Goal: Information Seeking & Learning: Find specific page/section

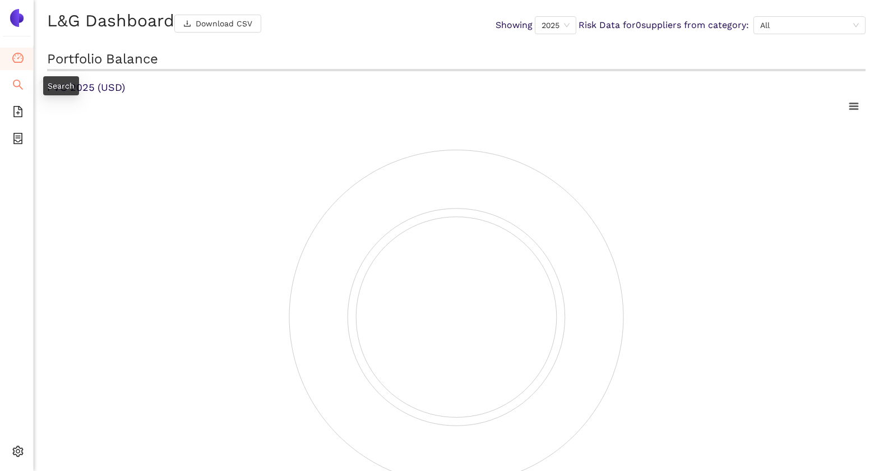
click at [26, 86] on li "Search" at bounding box center [16, 86] width 33 height 22
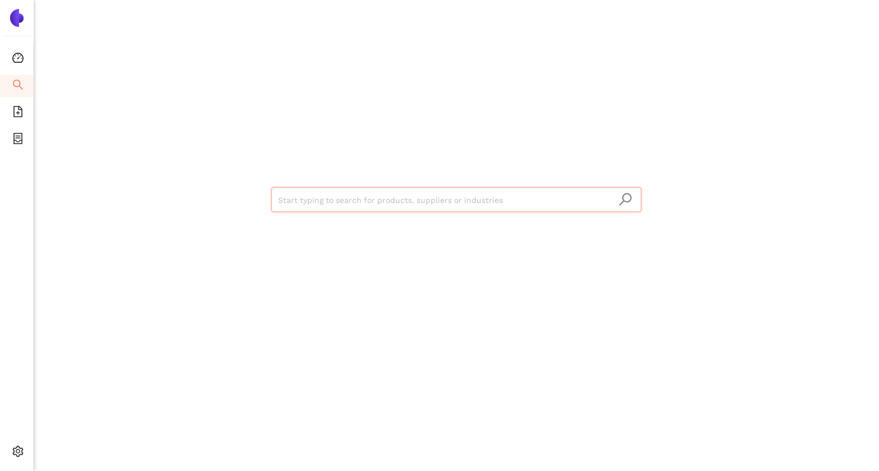
click at [372, 204] on input "search" at bounding box center [456, 200] width 357 height 25
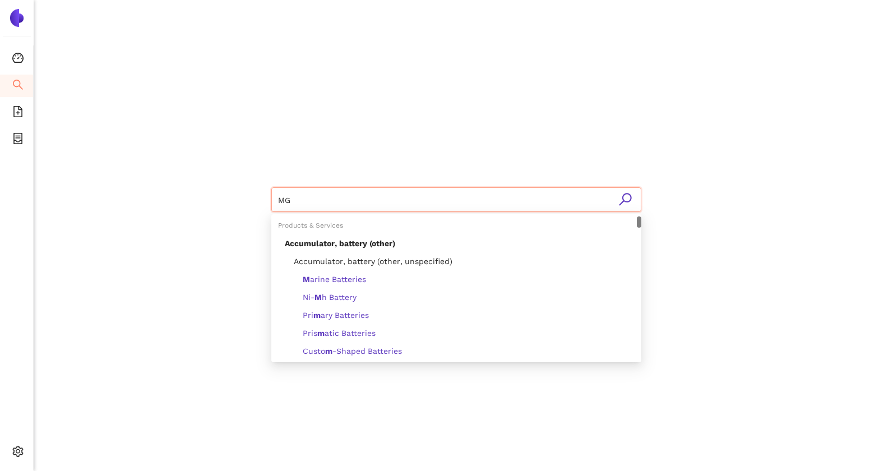
type input "MGE"
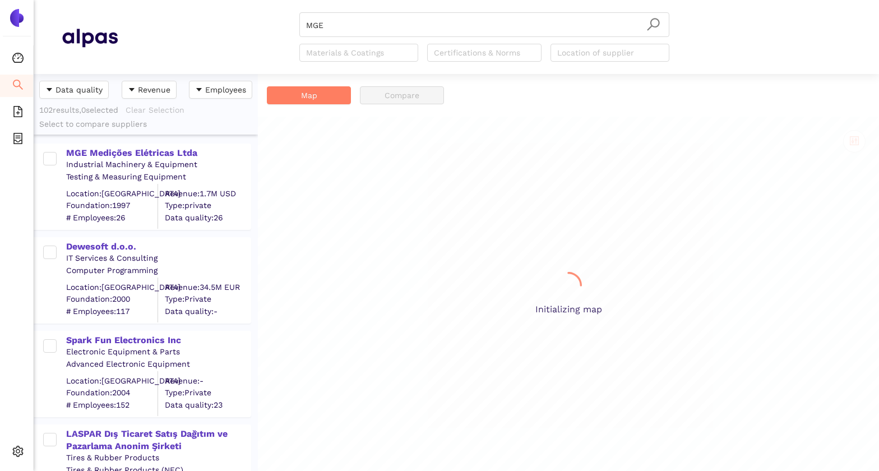
scroll to position [397, 224]
click at [148, 151] on div "MGE Medições Elétricas Ltda" at bounding box center [158, 153] width 184 height 12
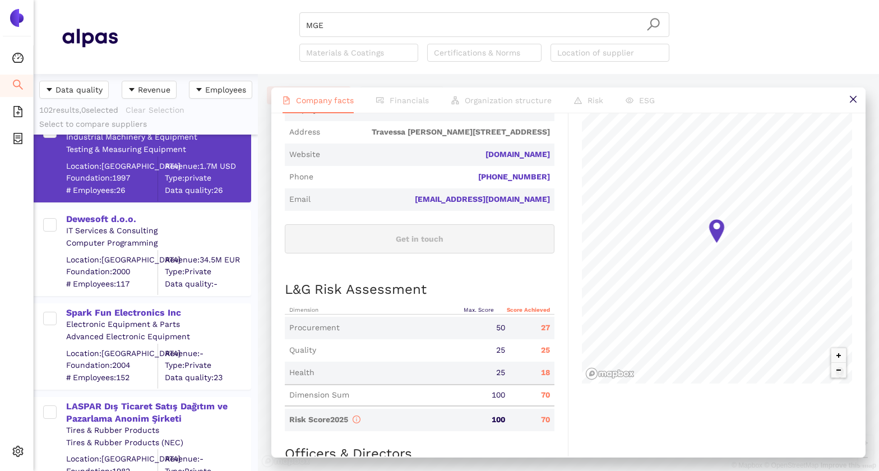
scroll to position [0, 0]
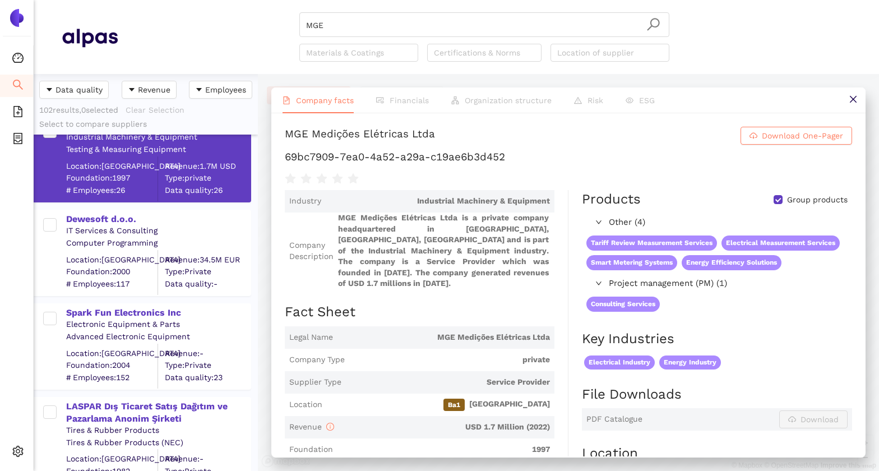
click at [610, 136] on h1 "MGE Medições Elétricas Ltda Download One-Pager" at bounding box center [569, 136] width 568 height 18
click at [355, 125] on div "MGE Medições Elétricas Ltda Download One-Pager 69bc7909-7ea0-4a52-a29a-c19ae6b3…" at bounding box center [568, 284] width 595 height 343
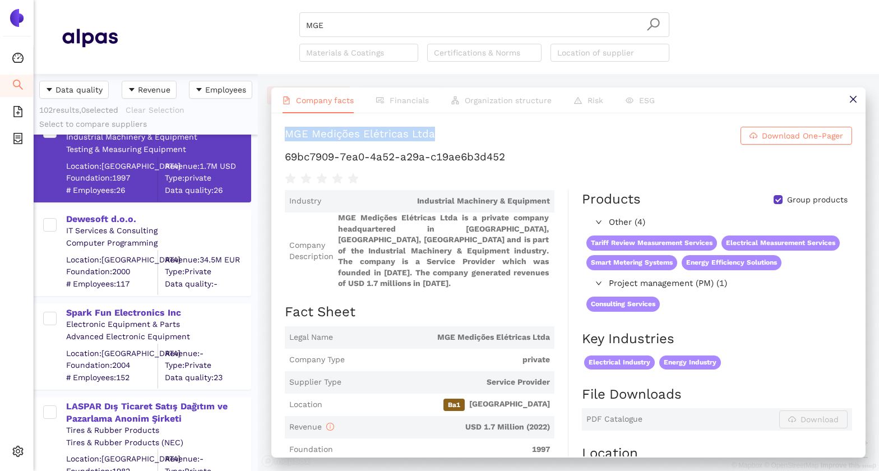
drag, startPoint x: 287, startPoint y: 132, endPoint x: 459, endPoint y: 140, distance: 172.4
click at [459, 140] on h1 "MGE Medições Elétricas Ltda Download One-Pager" at bounding box center [569, 136] width 568 height 18
copy div "MGE Medições Elétricas Ltda"
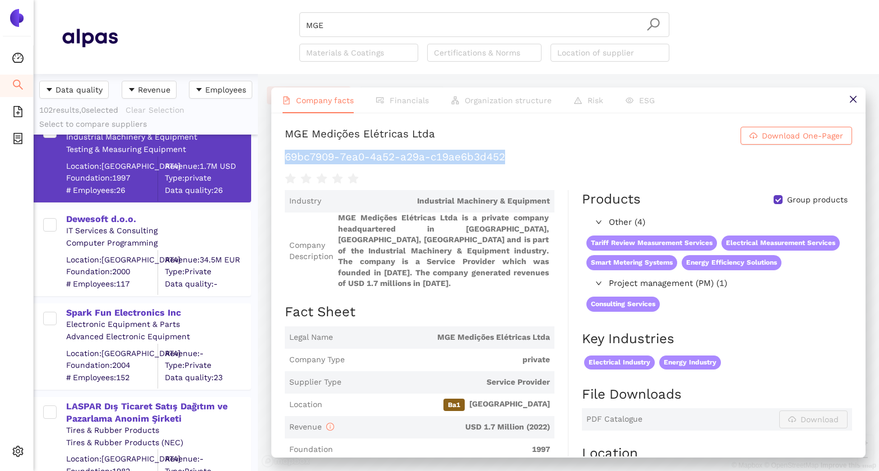
drag, startPoint x: 287, startPoint y: 158, endPoint x: 610, endPoint y: 158, distance: 323.1
click at [610, 158] on h1 "69bc7909-7ea0-4a52-a29a-c19ae6b3d452" at bounding box center [569, 157] width 568 height 15
copy h1 "69bc7909-7ea0-4a52-a29a-c19ae6b3d452"
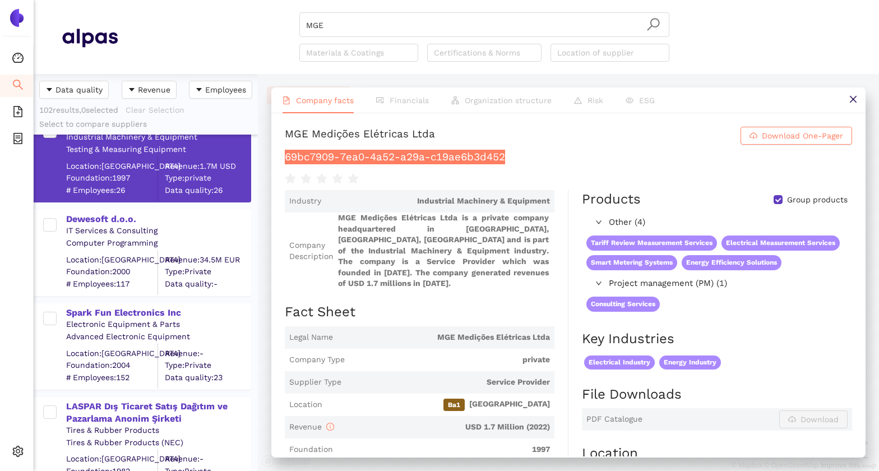
scroll to position [40, 0]
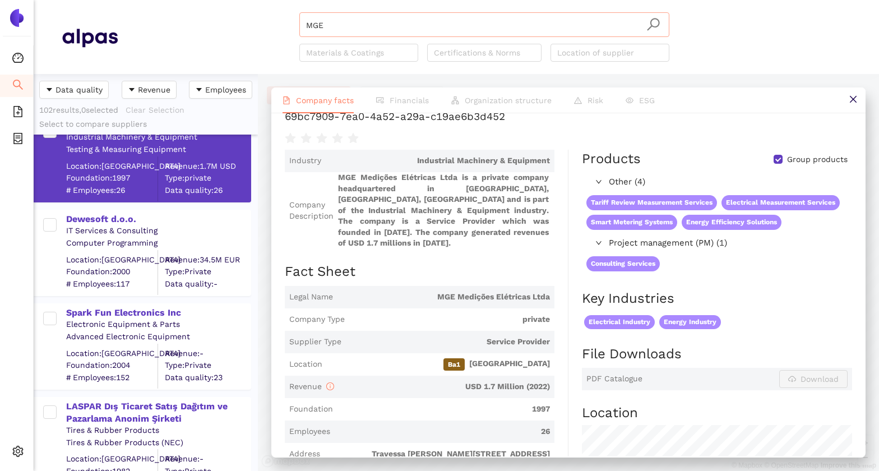
click at [336, 31] on input "MGE" at bounding box center [484, 25] width 357 height 25
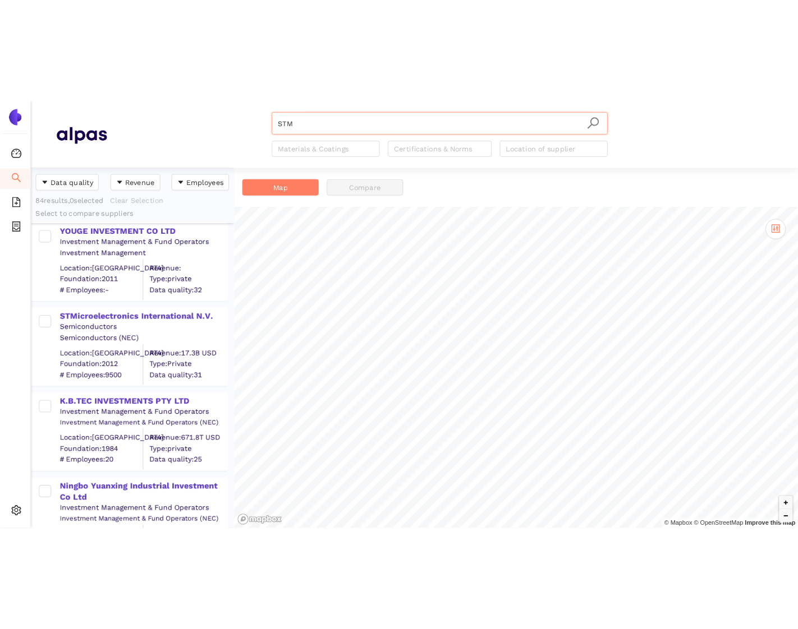
scroll to position [400, 0]
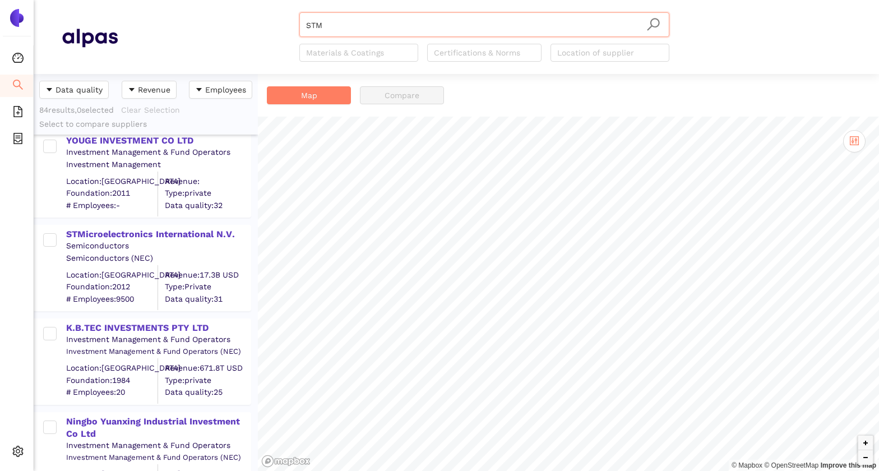
type input "STM"
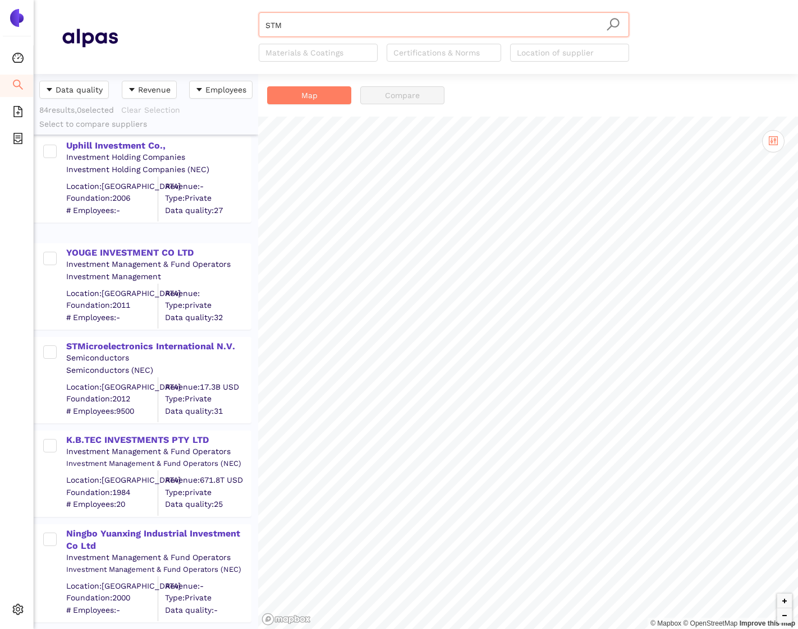
scroll to position [310, 0]
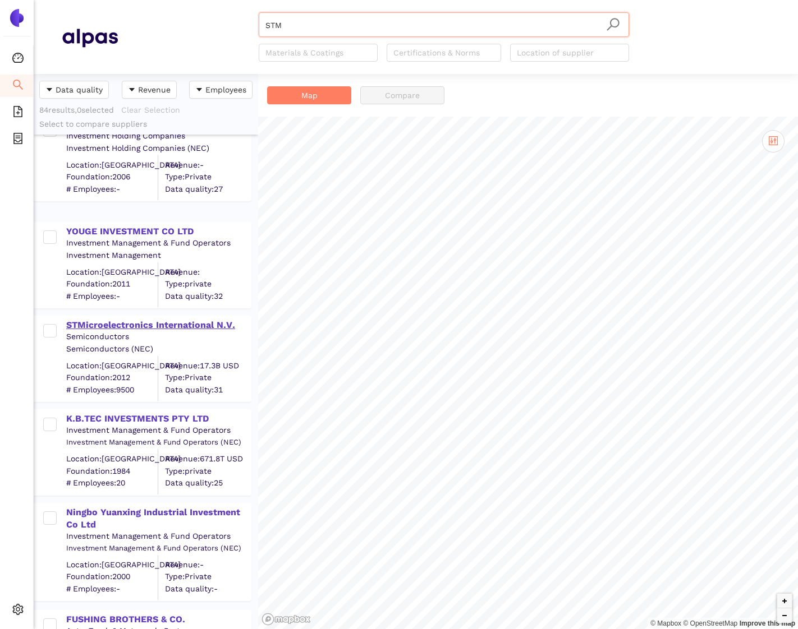
click at [130, 321] on div "STMicroelectronics International N.V." at bounding box center [158, 325] width 184 height 12
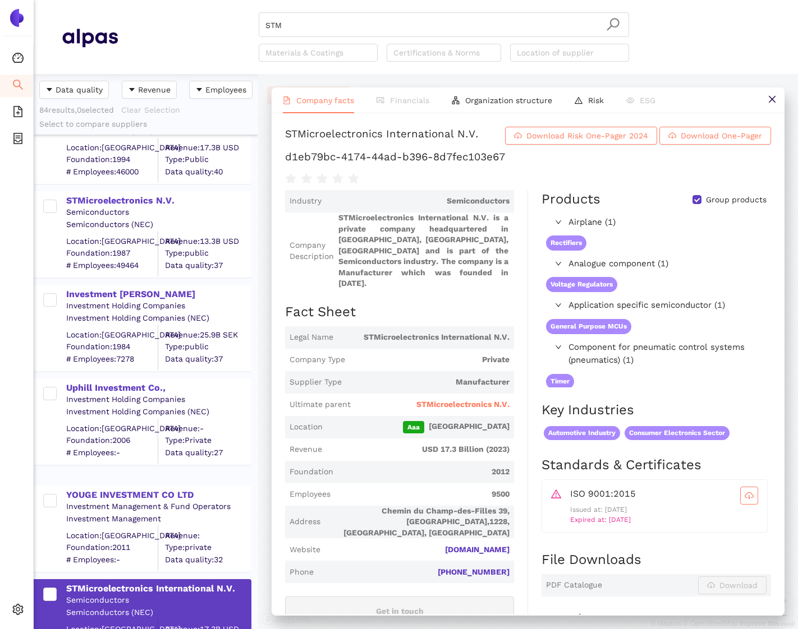
scroll to position [0, 0]
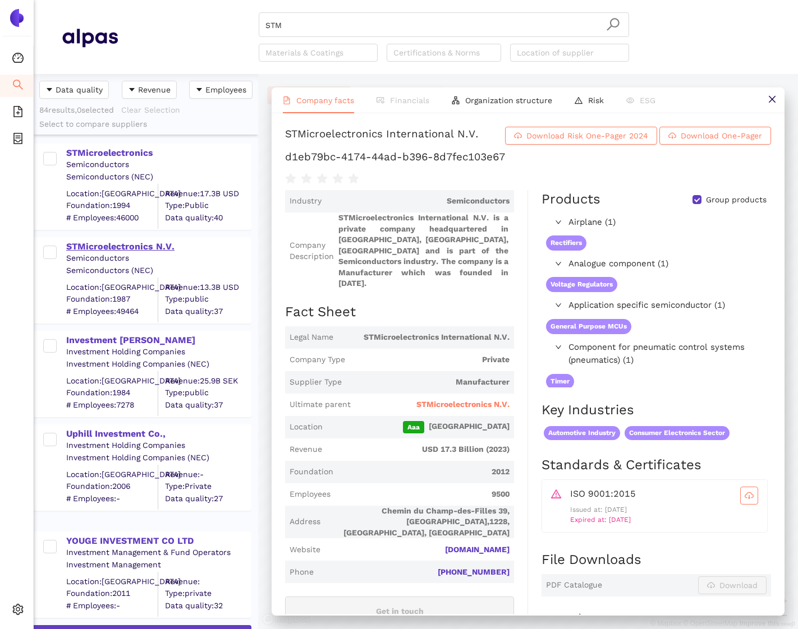
click at [152, 245] on div "STMicroelectronics N.V." at bounding box center [158, 247] width 184 height 12
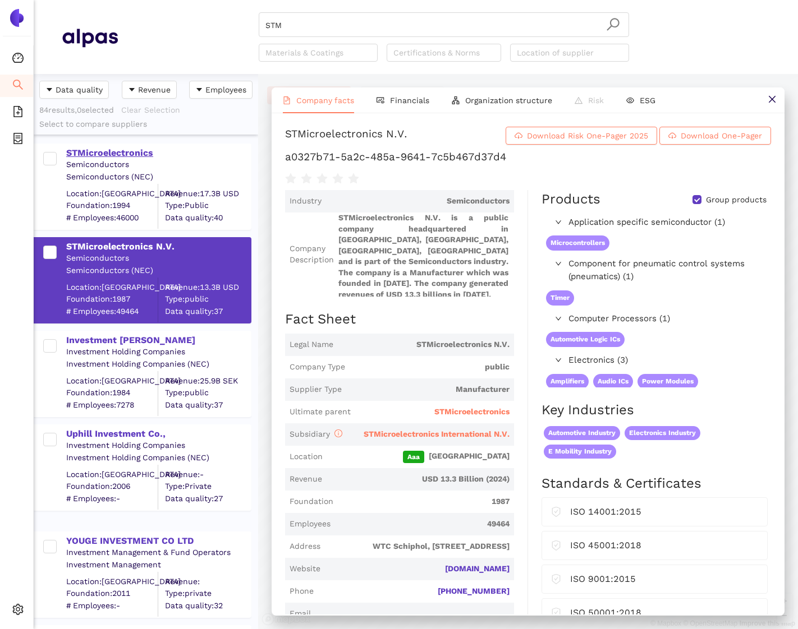
click at [124, 153] on div "STMicroelectronics" at bounding box center [158, 153] width 184 height 12
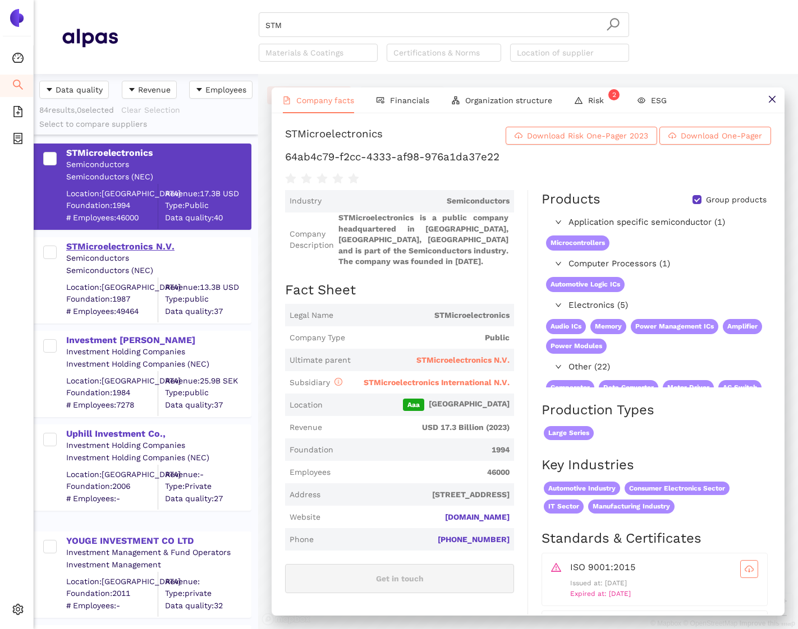
click at [138, 242] on div "STMicroelectronics N.V." at bounding box center [158, 247] width 184 height 12
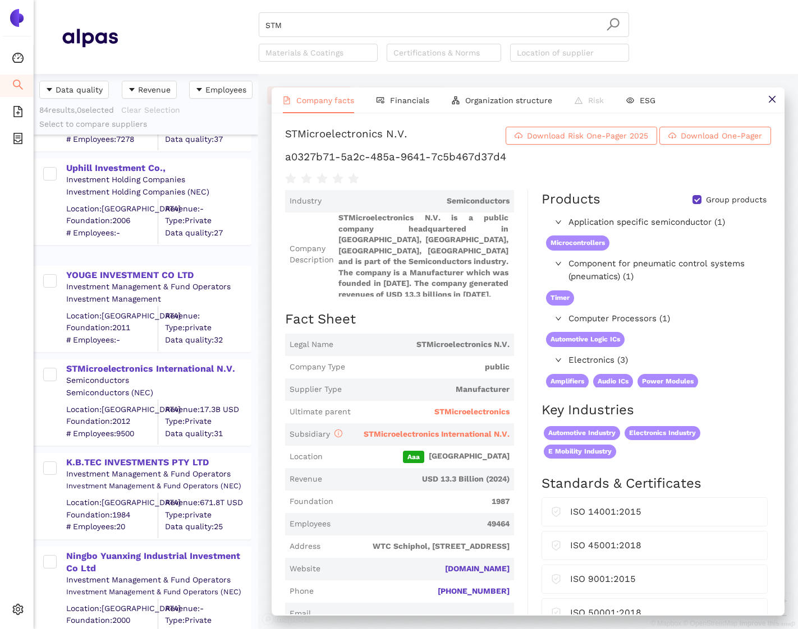
scroll to position [261, 0]
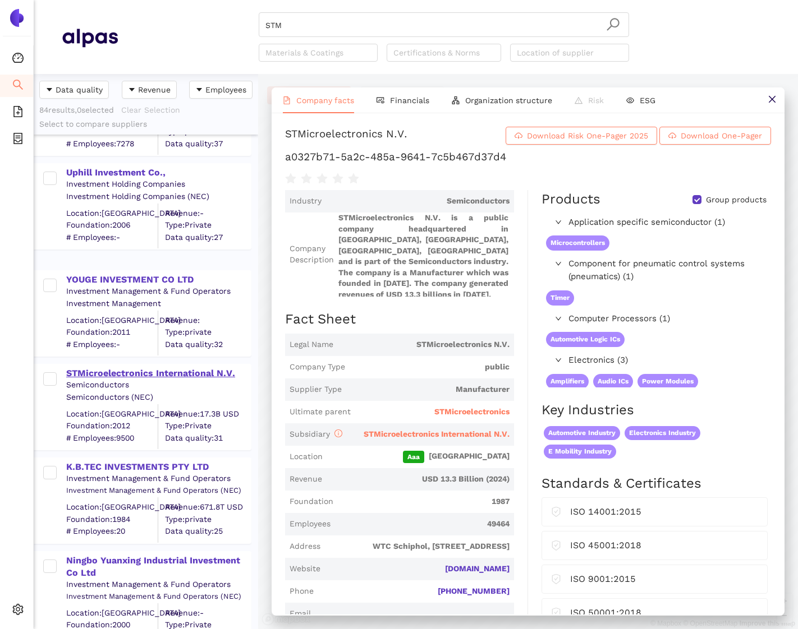
click at [167, 376] on div "STMicroelectronics International N.V." at bounding box center [158, 373] width 184 height 12
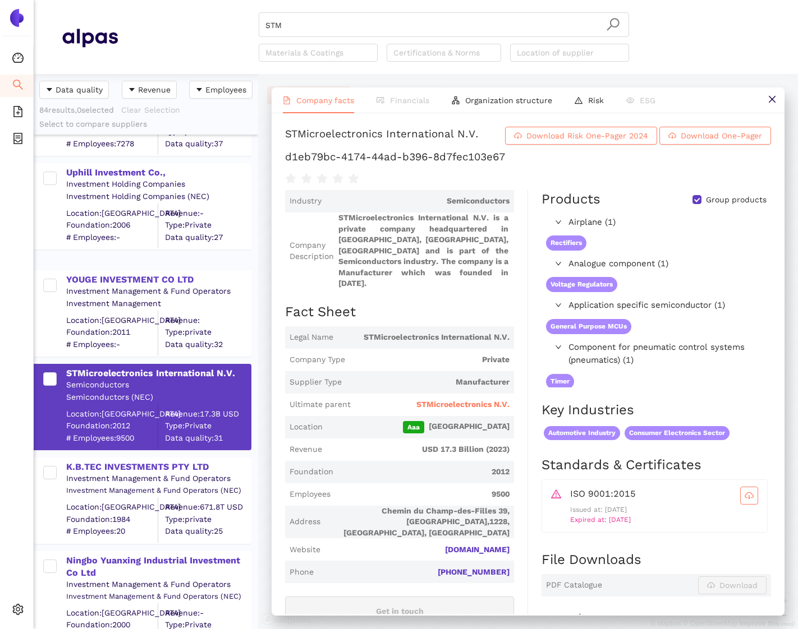
click at [334, 155] on h1 "d1eb79bc-4174-44ad-b396-8d7fec103e67" at bounding box center [528, 157] width 486 height 15
copy div "d1eb79bc-4174-44ad-b396-8d7fec103e67"
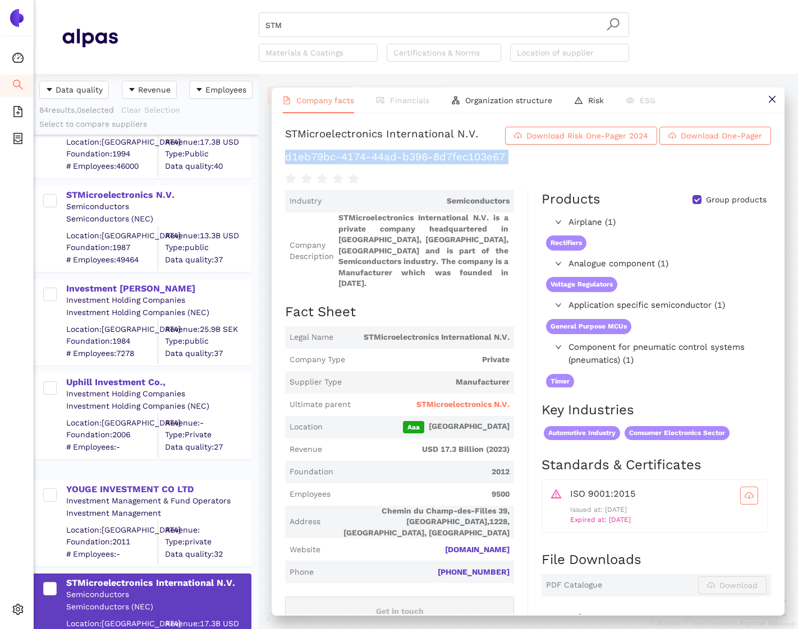
scroll to position [0, 0]
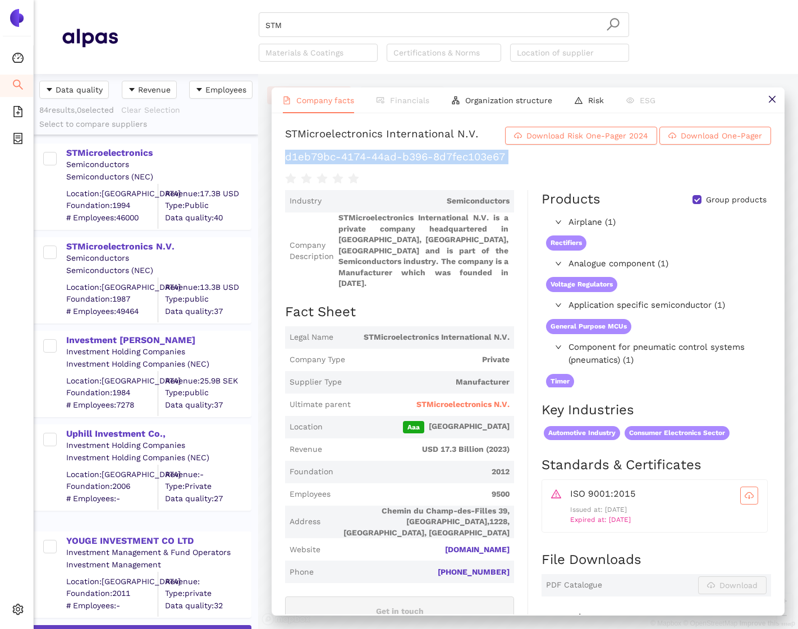
click at [360, 153] on h1 "d1eb79bc-4174-44ad-b396-8d7fec103e67" at bounding box center [528, 157] width 486 height 15
click at [526, 162] on h1 "d1eb79bc-4174-44ad-b396-8d7fec103e67" at bounding box center [528, 157] width 486 height 15
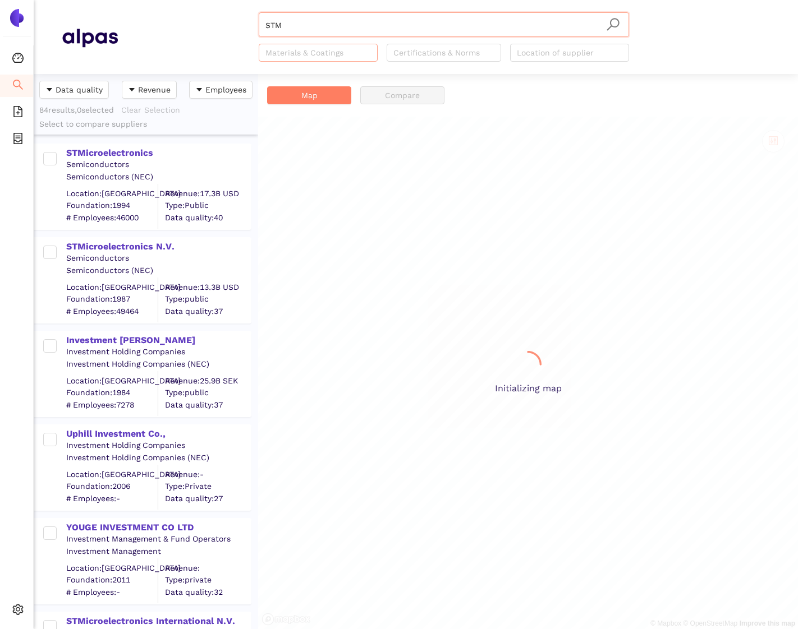
scroll to position [555, 224]
drag, startPoint x: 295, startPoint y: 24, endPoint x: 130, endPoint y: 24, distance: 164.9
click at [130, 24] on div "STM Materials & Coatings Certifications & Norms Location of supplier" at bounding box center [444, 36] width 652 height 49
paste input "MICROTRONIX SOUTH AFRICA (PTY) LTD"
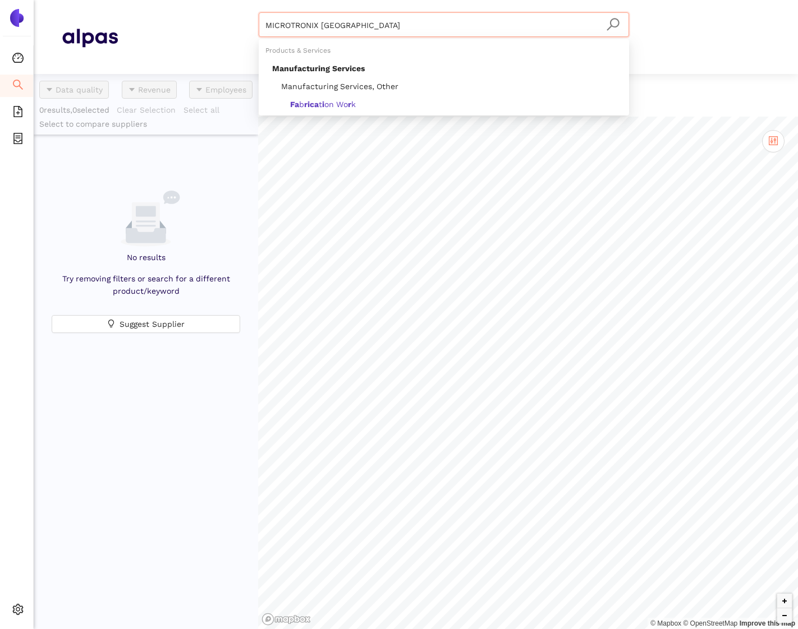
drag, startPoint x: 384, startPoint y: 23, endPoint x: 317, endPoint y: 23, distance: 66.2
click at [317, 23] on input "MICROTRONIX SOUTH AFRICA" at bounding box center [443, 25] width 357 height 25
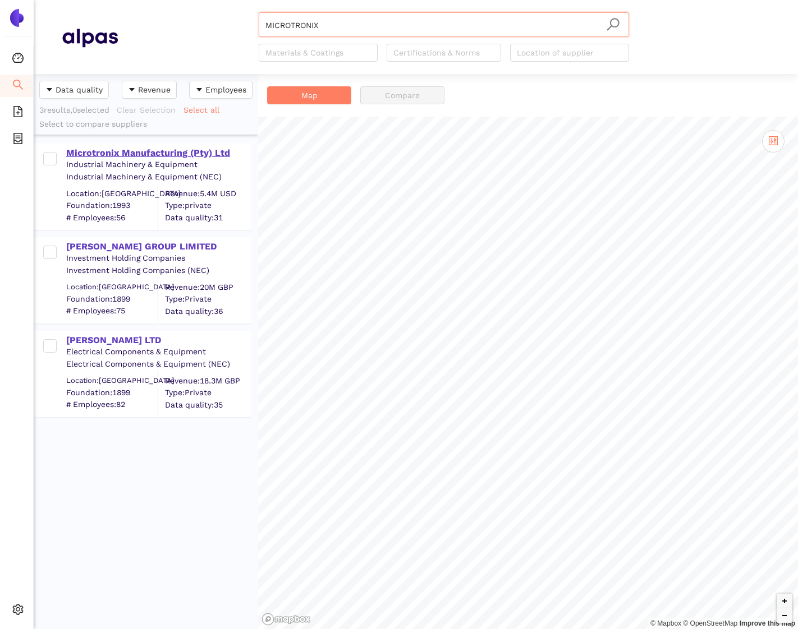
type input "MICROTRONIX"
click at [165, 156] on div "Microtronix Manufacturing (Pty) Ltd" at bounding box center [158, 153] width 184 height 12
drag, startPoint x: 340, startPoint y: 29, endPoint x: 221, endPoint y: 29, distance: 119.5
click at [221, 29] on div "MICROTRONIX Materials & Coatings Certifications & Norms Location of supplier" at bounding box center [444, 36] width 652 height 49
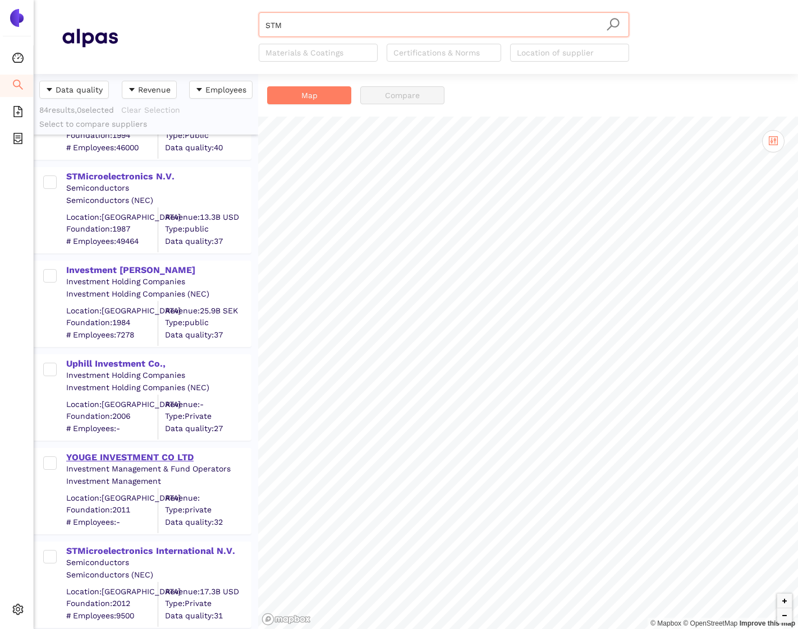
scroll to position [82, 0]
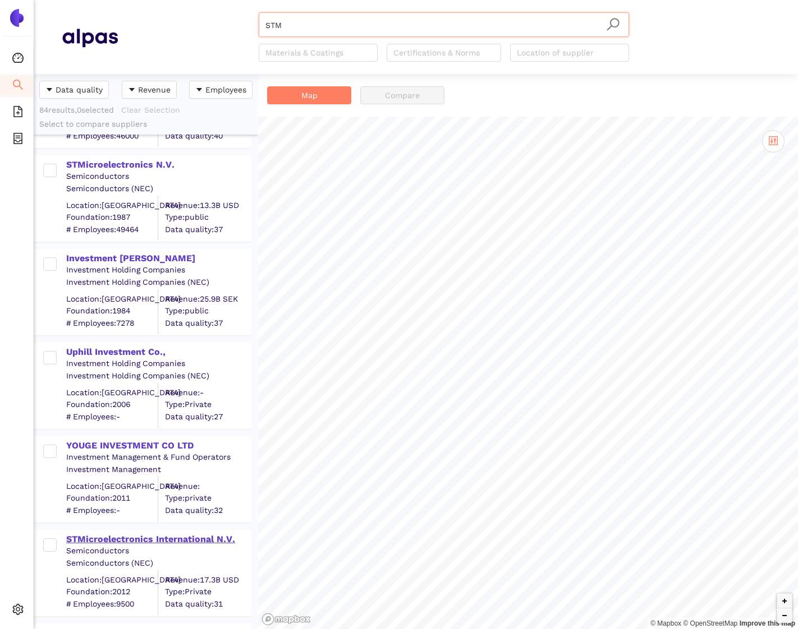
type input "STM"
click at [109, 537] on div "STMicroelectronics International N.V." at bounding box center [158, 539] width 184 height 12
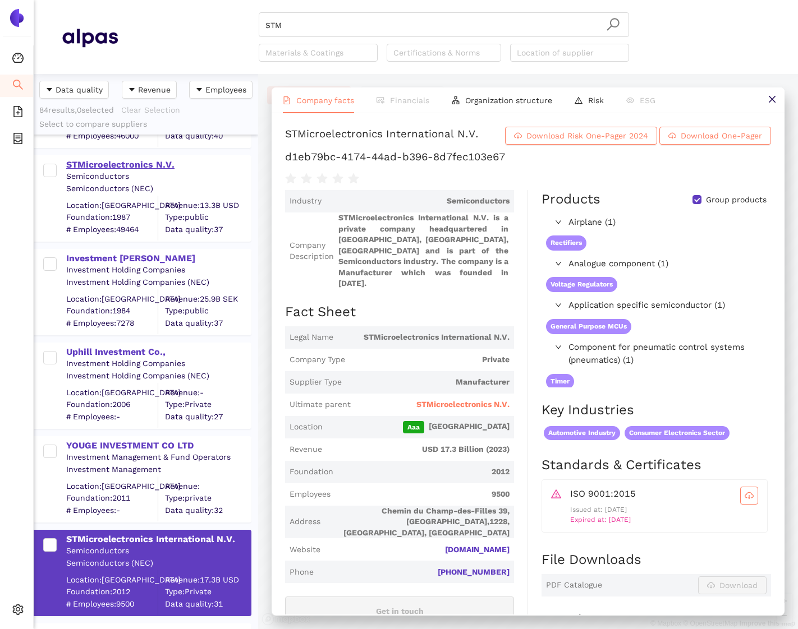
click at [132, 165] on div "STMicroelectronics N.V." at bounding box center [158, 165] width 184 height 12
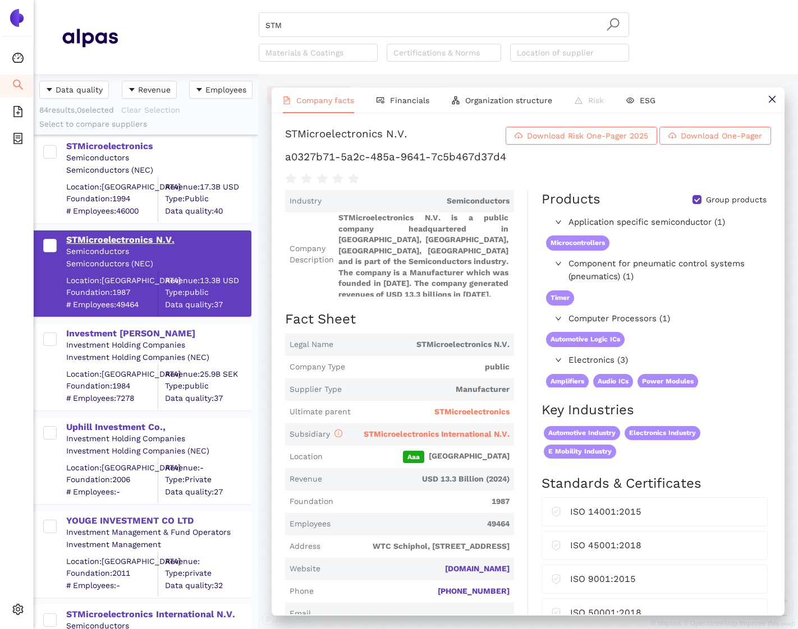
scroll to position [0, 0]
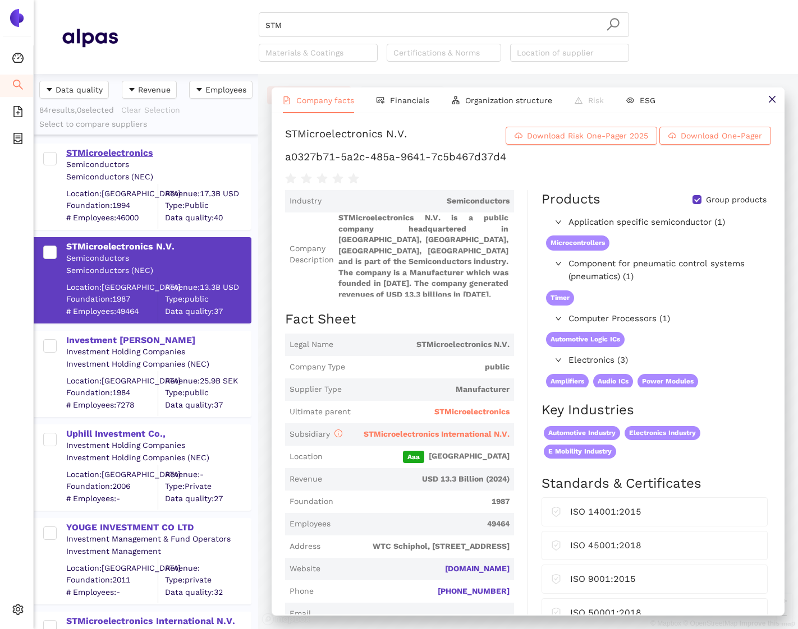
click at [128, 155] on div "STMicroelectronics" at bounding box center [158, 153] width 184 height 12
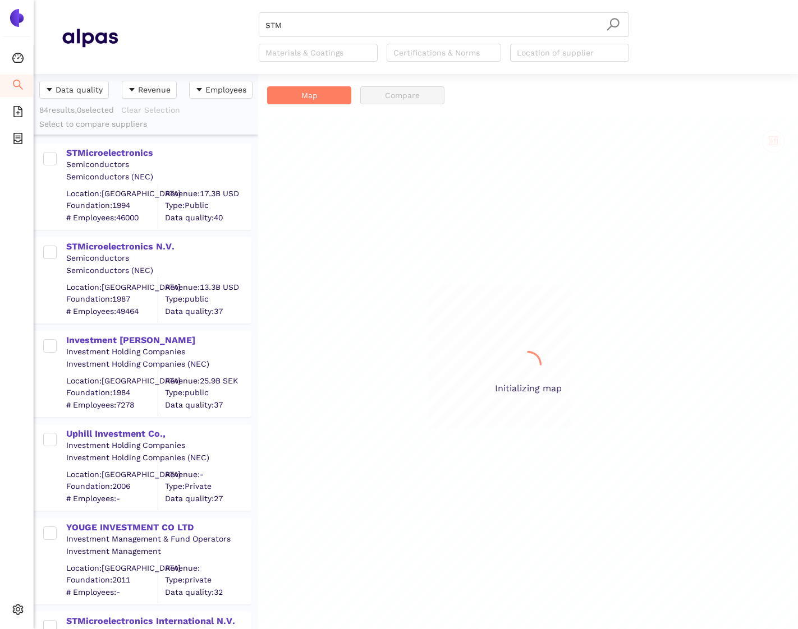
scroll to position [555, 224]
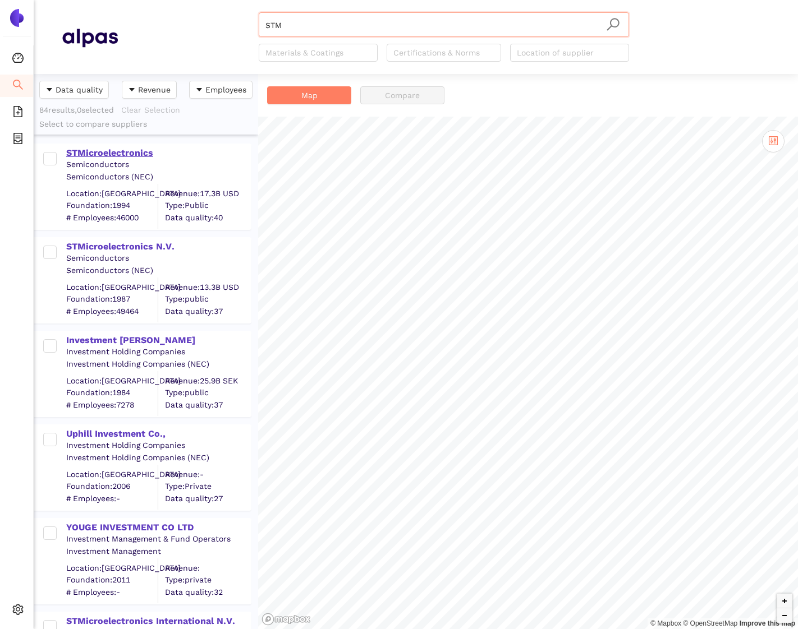
click at [129, 155] on div "STMicroelectronics" at bounding box center [158, 153] width 184 height 12
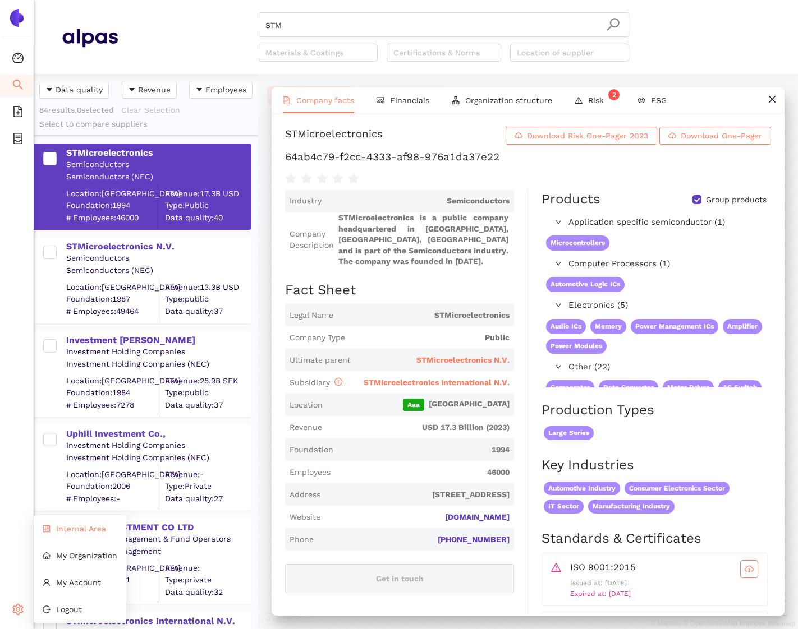
click at [82, 528] on span "Internal Area" at bounding box center [81, 528] width 50 height 9
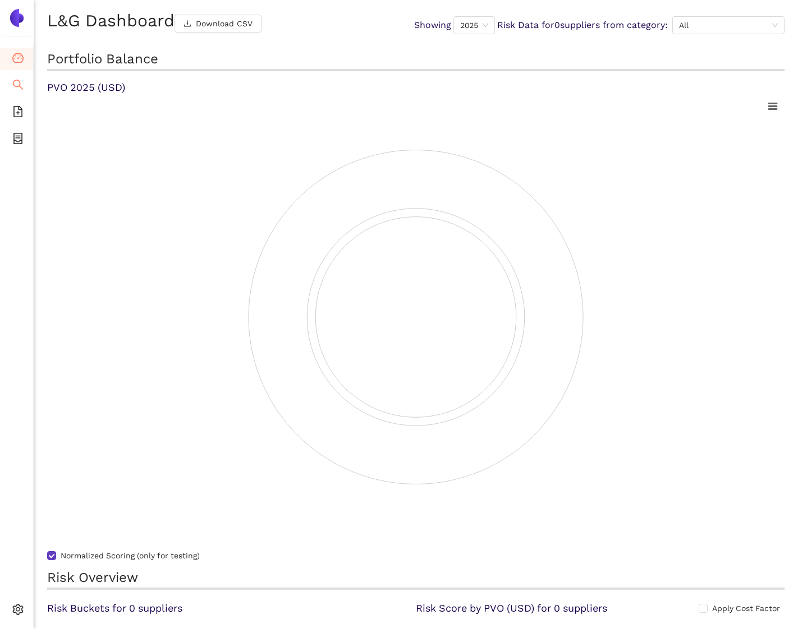
click at [20, 81] on icon "search" at bounding box center [17, 84] width 11 height 11
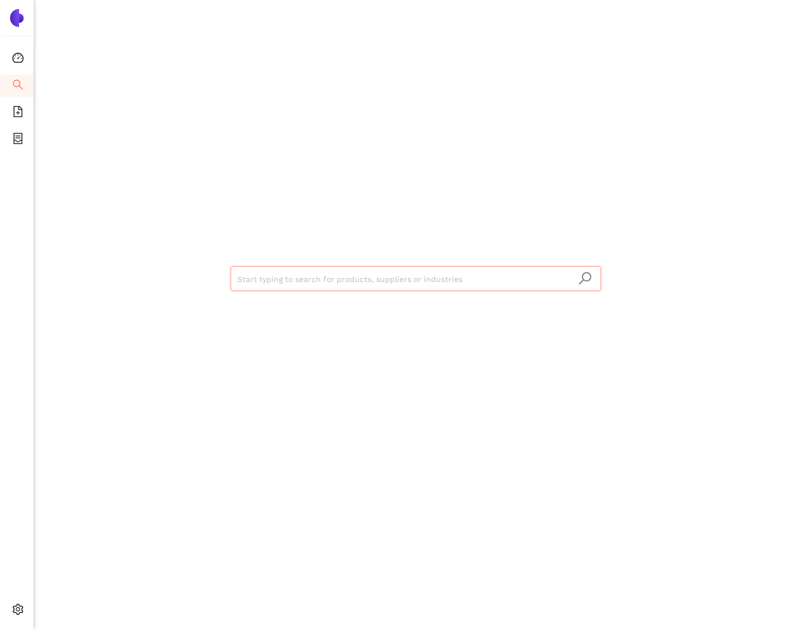
click at [243, 288] on input "search" at bounding box center [415, 279] width 357 height 25
type input "STM"
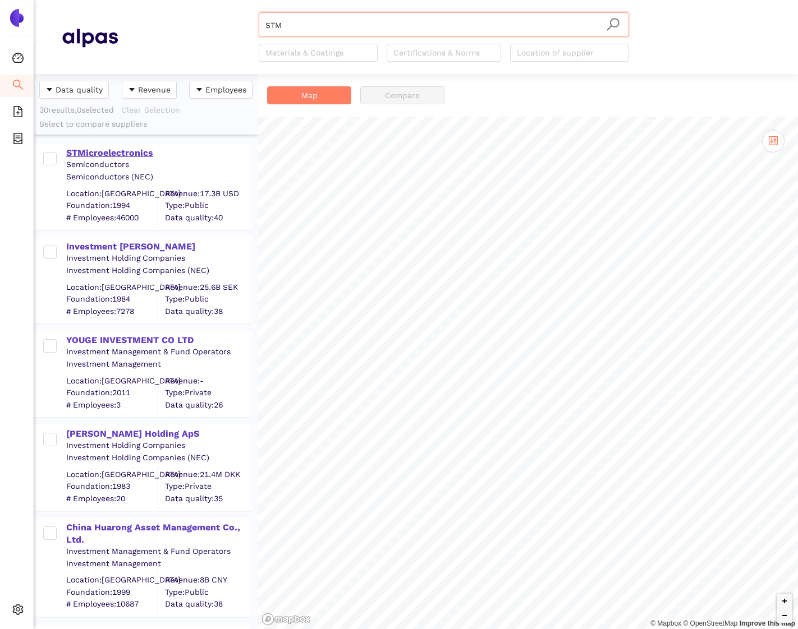
click at [108, 150] on div "STMicroelectronics" at bounding box center [158, 153] width 184 height 12
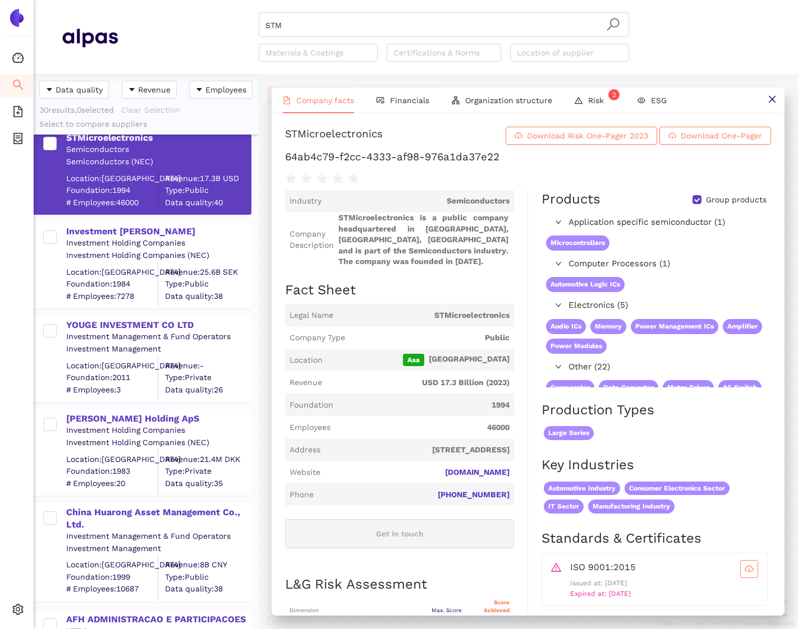
scroll to position [19, 0]
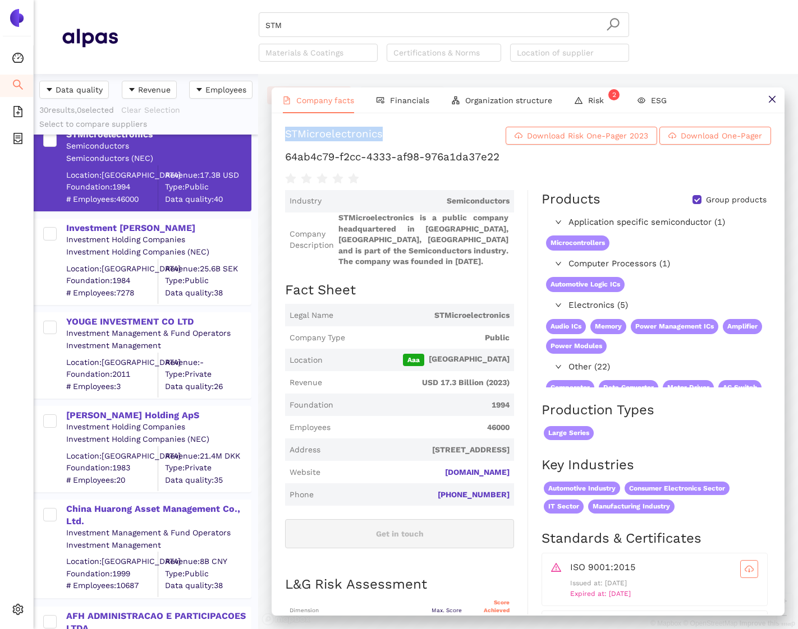
drag, startPoint x: 285, startPoint y: 133, endPoint x: 416, endPoint y: 137, distance: 130.2
click at [416, 137] on h1 "STMicroelectronics Download Risk One-Pager 2023 Download One-Pager" at bounding box center [528, 136] width 486 height 18
copy div "STMicroelectronics"
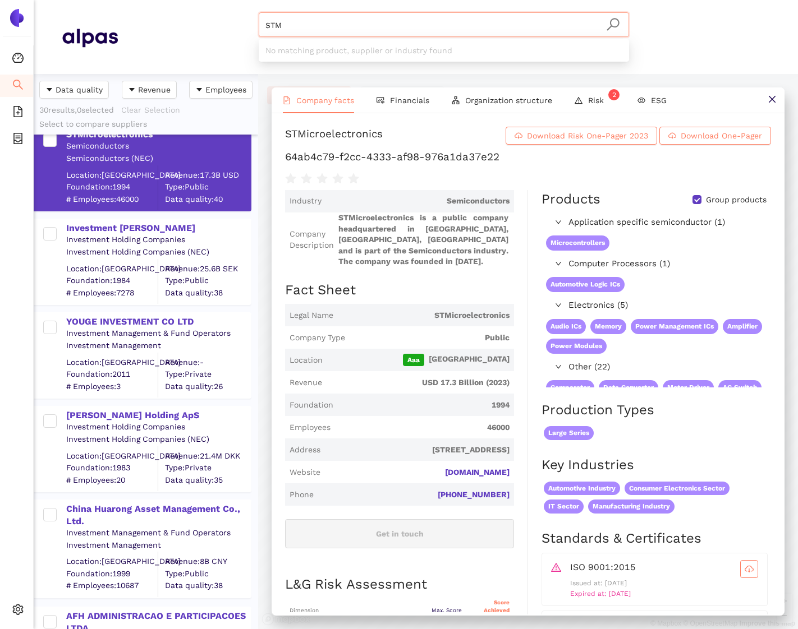
drag, startPoint x: 292, startPoint y: 26, endPoint x: 179, endPoint y: 26, distance: 112.7
click at [179, 26] on div "STM Materials & Coatings Certifications & Norms Location of supplier" at bounding box center [444, 36] width 652 height 49
paste input "icroelectronics"
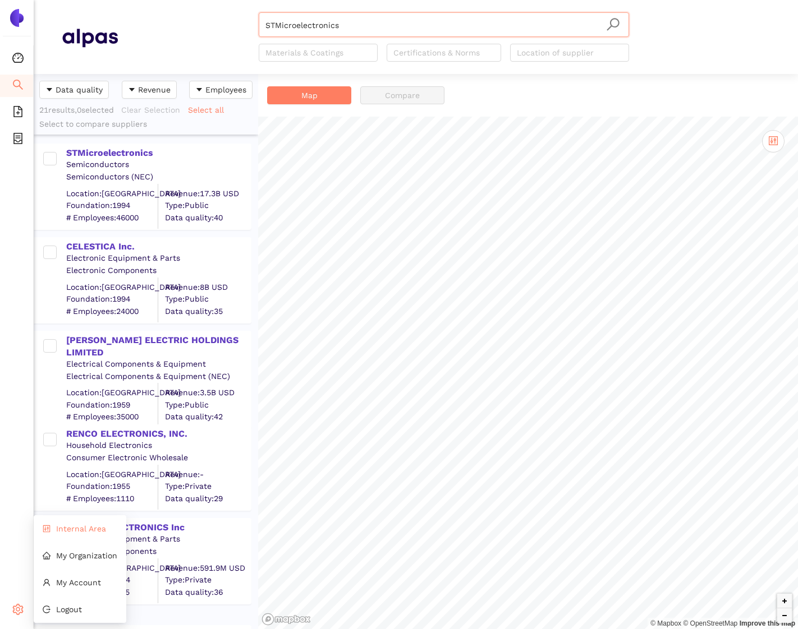
type input "STMicroelectronics"
click at [81, 521] on li "Internal Area" at bounding box center [80, 529] width 93 height 22
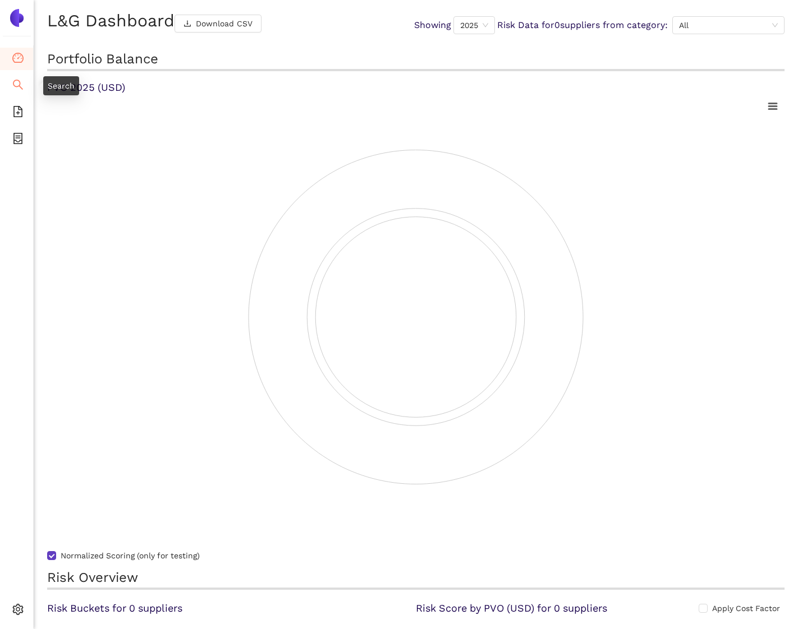
click at [23, 84] on li "Search" at bounding box center [16, 86] width 33 height 22
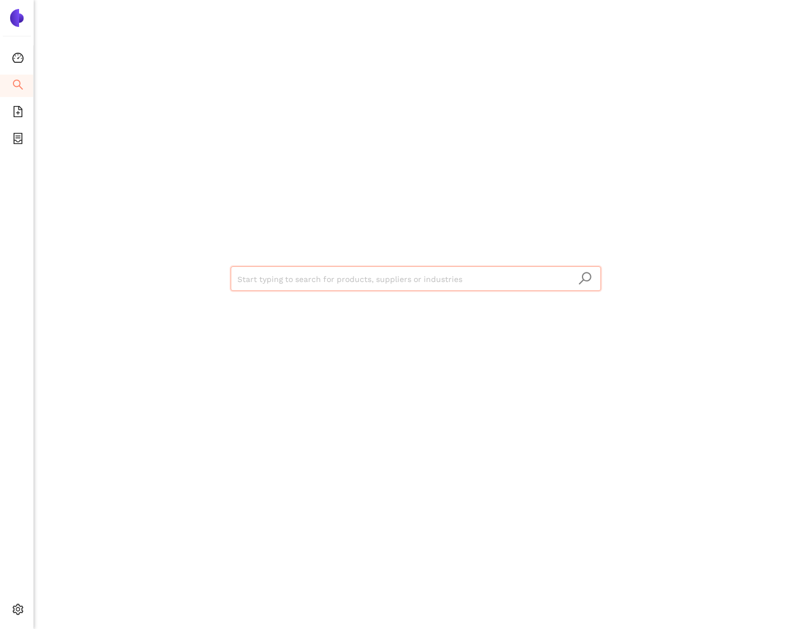
click at [271, 278] on input "search" at bounding box center [415, 279] width 357 height 25
type input "STM"
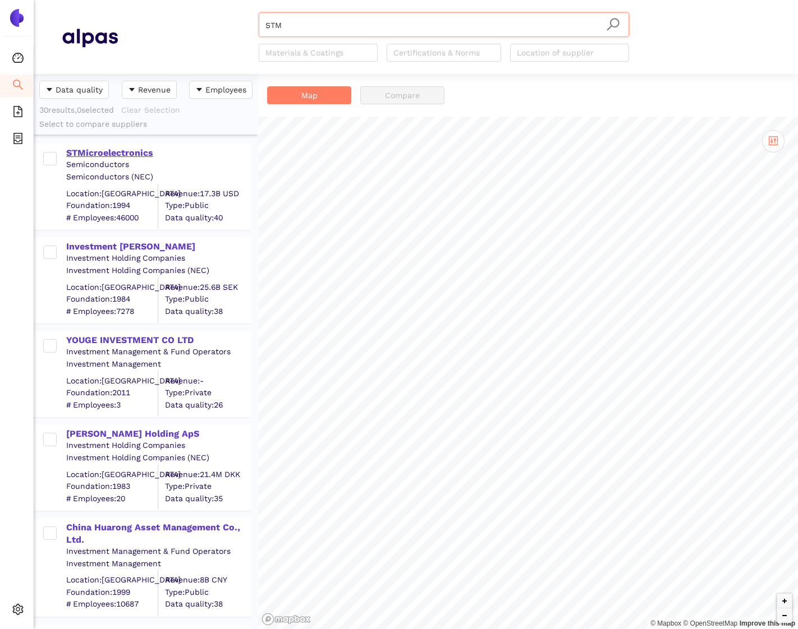
click at [100, 150] on div "STMicroelectronics" at bounding box center [158, 153] width 184 height 12
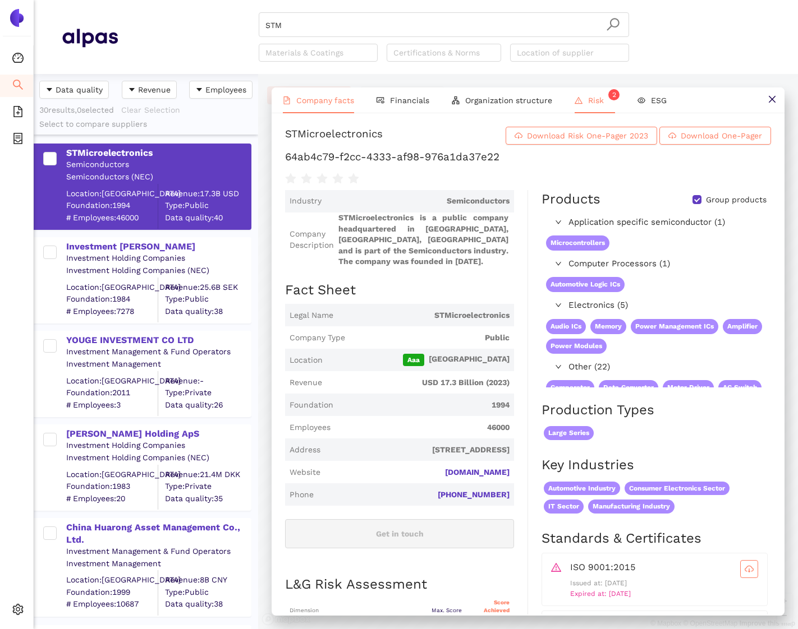
click at [596, 101] on span "Risk 2" at bounding box center [601, 100] width 27 height 9
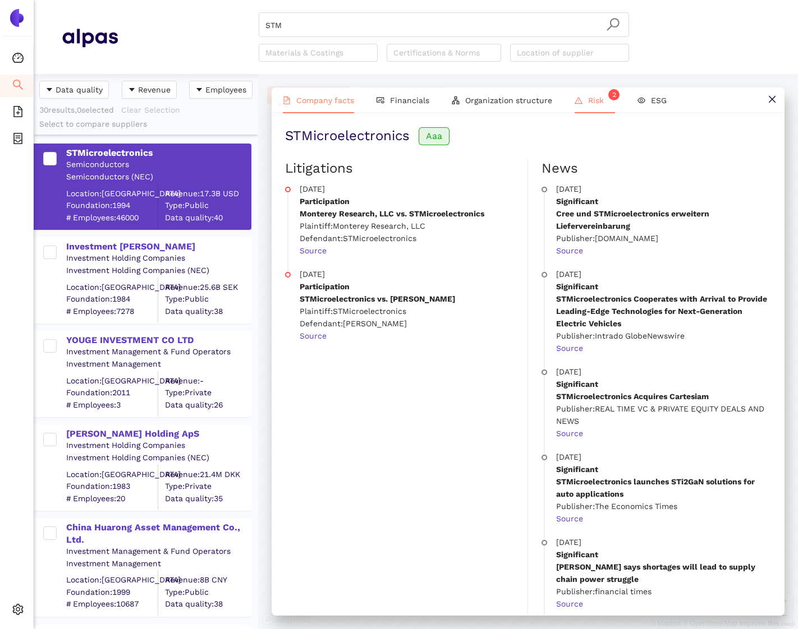
click at [344, 102] on span "Company facts" at bounding box center [325, 100] width 58 height 9
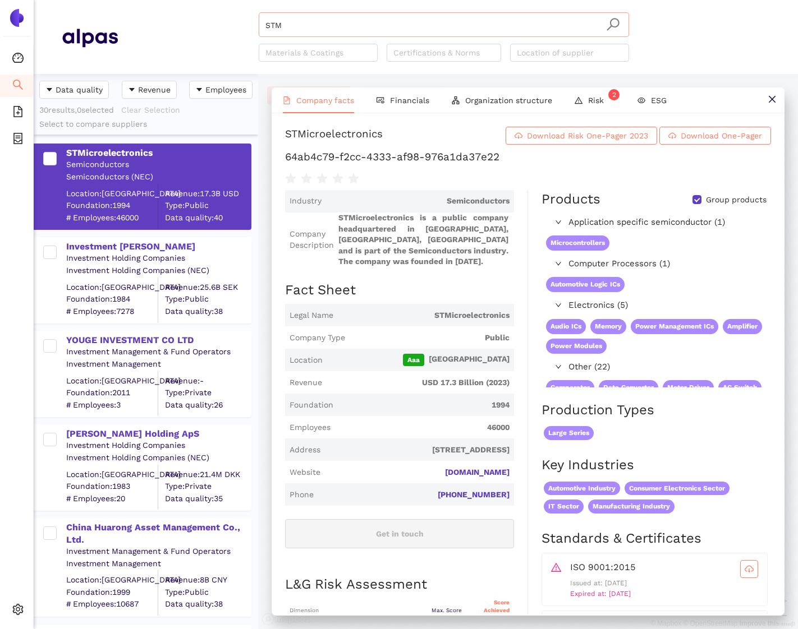
click at [283, 25] on input "STM" at bounding box center [443, 25] width 357 height 25
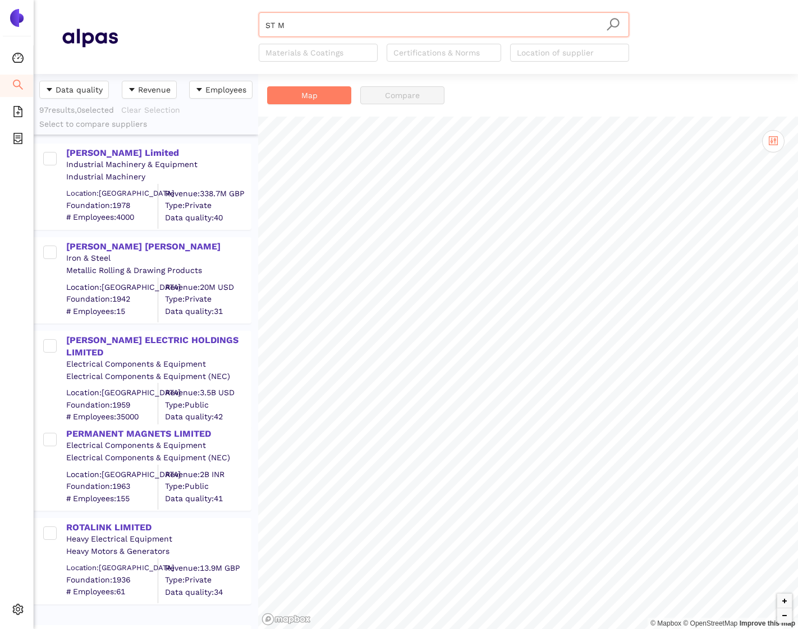
click at [279, 22] on input "ST M" at bounding box center [443, 25] width 357 height 25
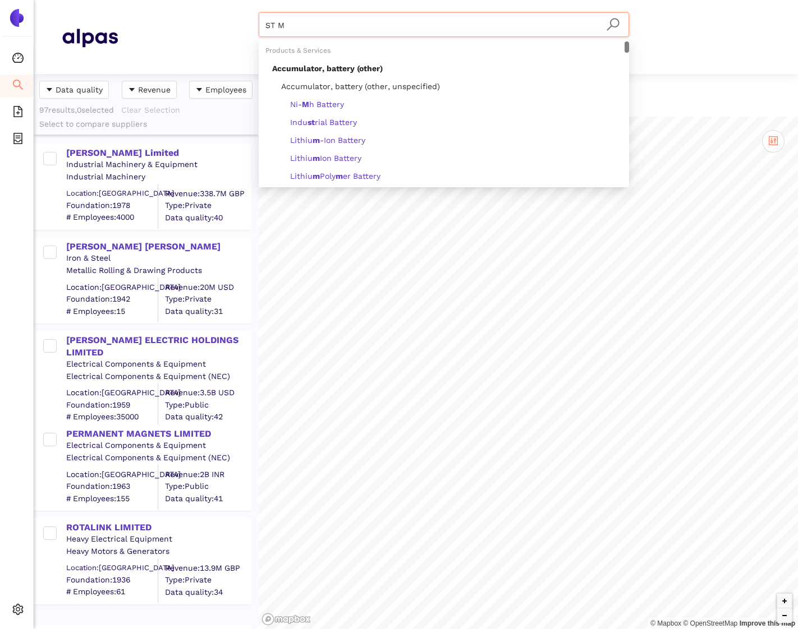
type input "STM"
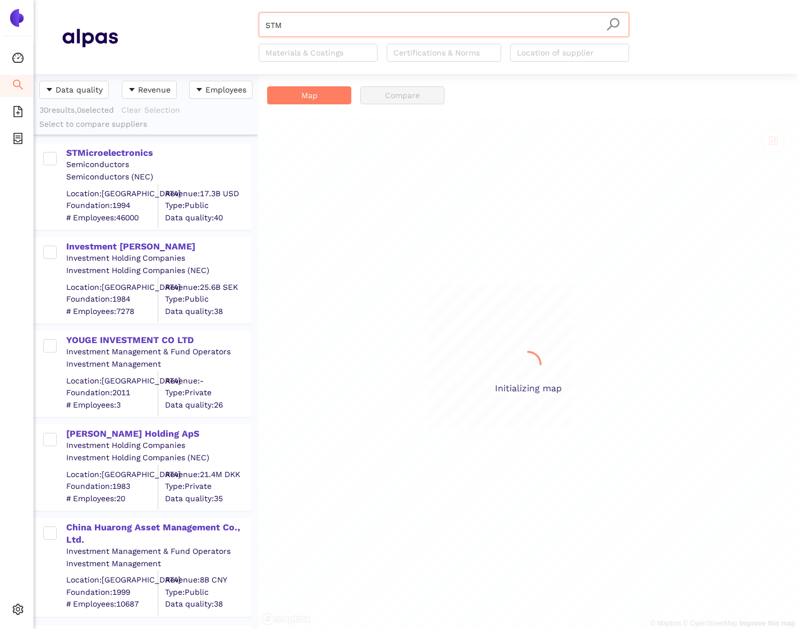
scroll to position [555, 224]
click at [282, 22] on input "STM" at bounding box center [443, 25] width 357 height 25
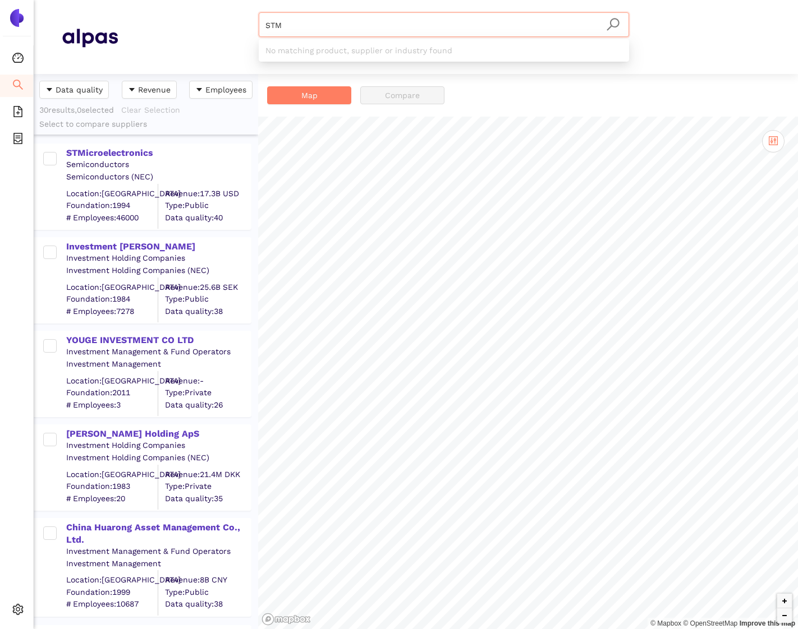
click at [282, 22] on input "STM" at bounding box center [443, 25] width 357 height 25
paste input "icroelectronics International N.V."
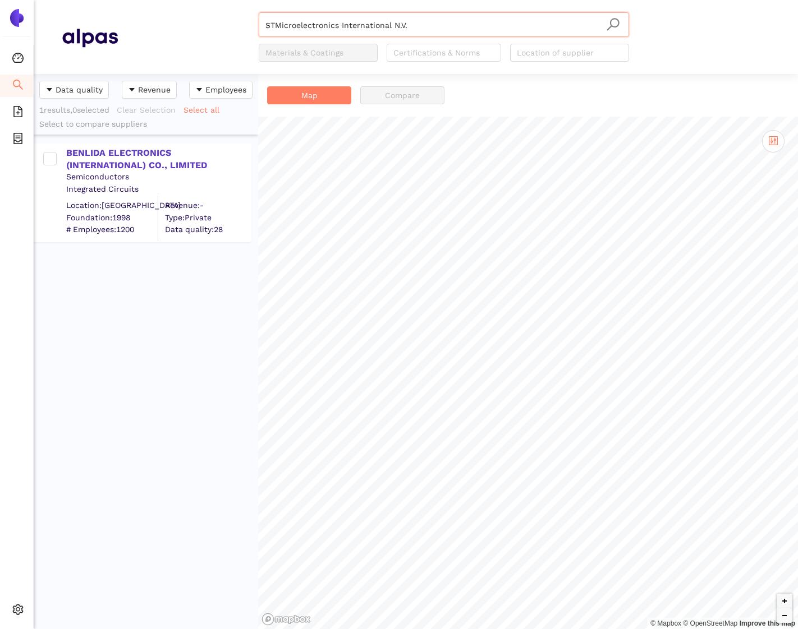
click at [413, 25] on input "STMicroelectronics International N.V." at bounding box center [443, 25] width 357 height 25
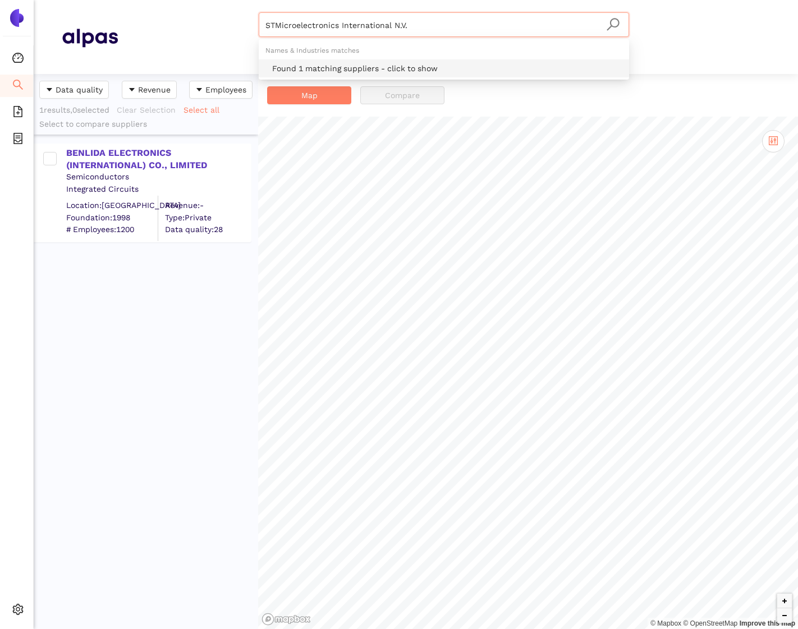
click at [307, 70] on div "Found 1 matching suppliers - click to show" at bounding box center [447, 68] width 350 height 12
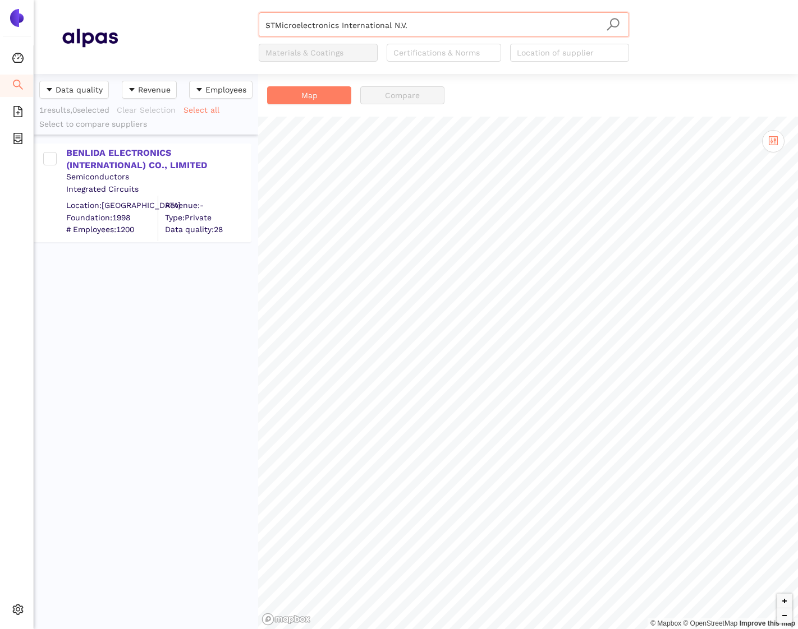
type input "STMicroelectronics International N.V."
click at [213, 353] on div "BENLIDA ELECTRONICS (INTERNATIONAL) CO., LIMITED Semiconductors Integrated Circ…" at bounding box center [146, 382] width 224 height 495
click at [98, 527] on span "Internal Area" at bounding box center [81, 528] width 50 height 9
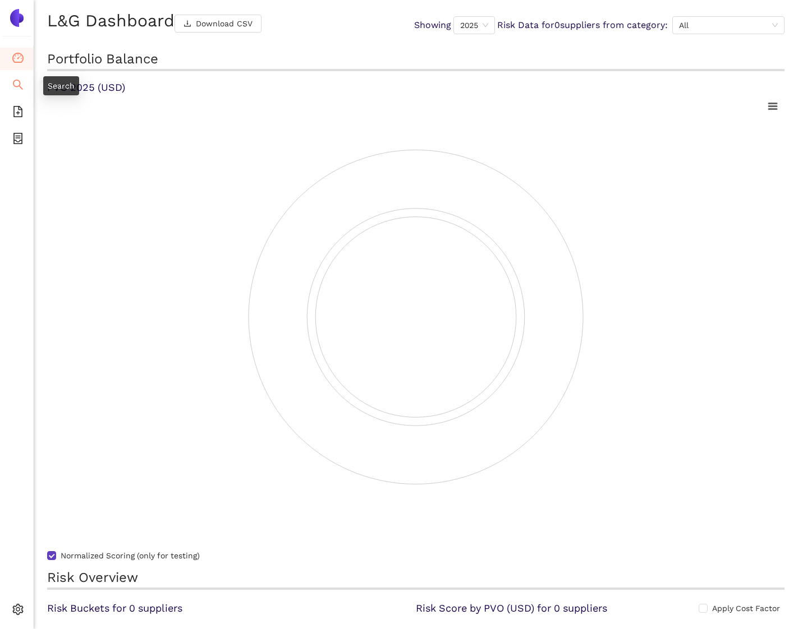
click at [17, 82] on icon "search" at bounding box center [17, 84] width 11 height 11
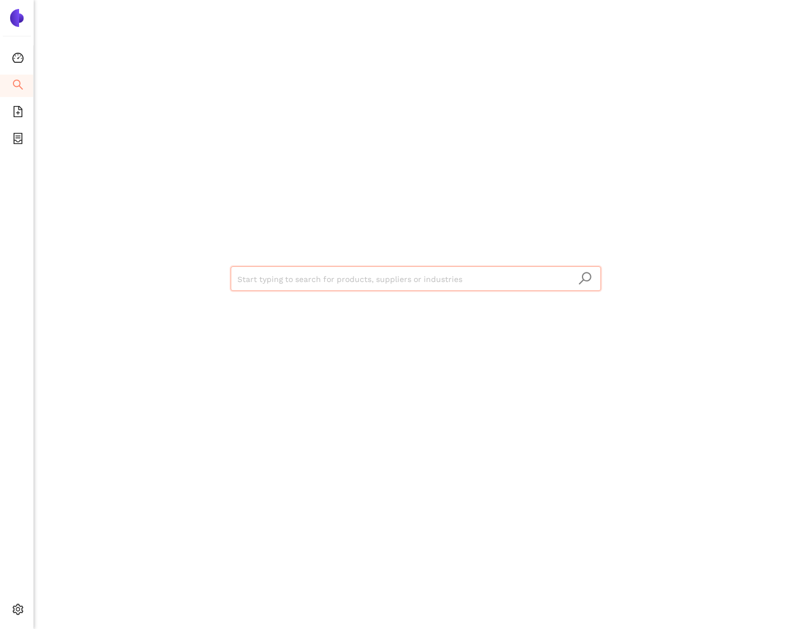
click at [254, 283] on input "search" at bounding box center [415, 279] width 357 height 25
type input "STM"
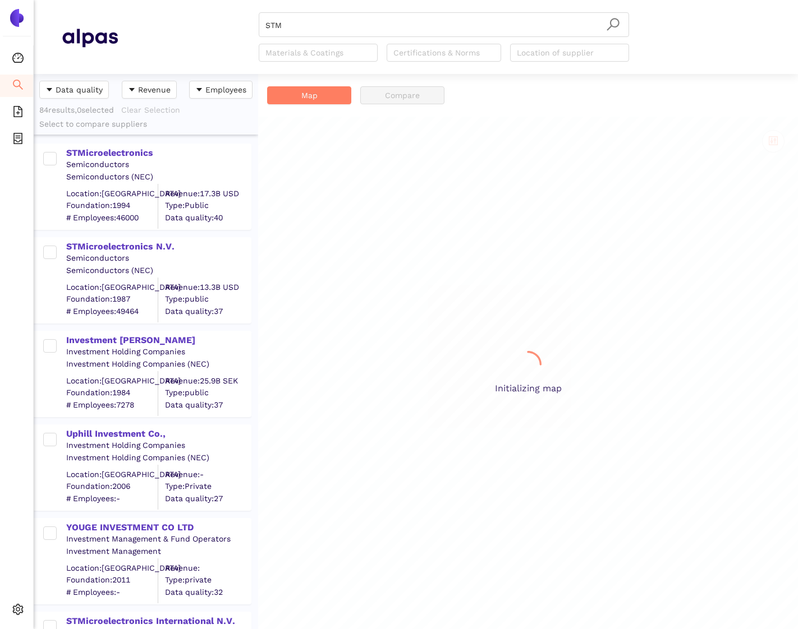
scroll to position [555, 224]
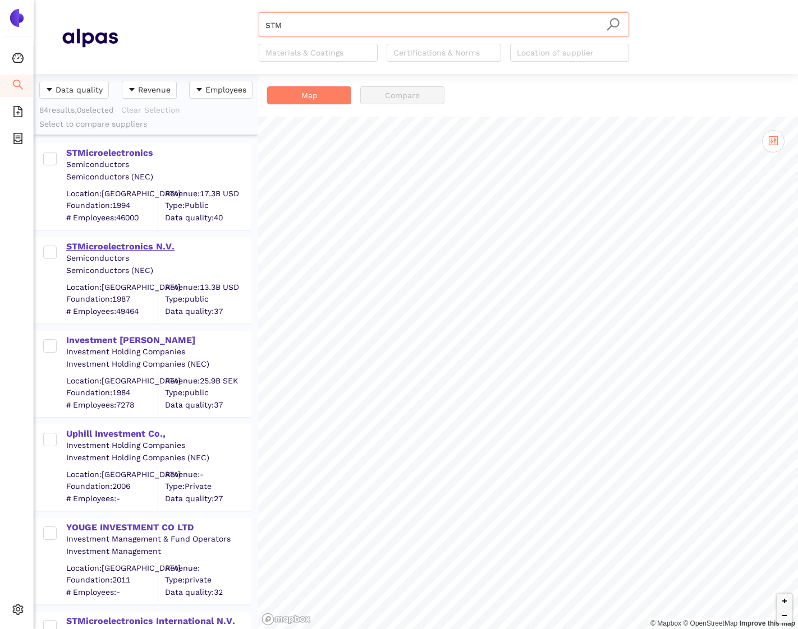
click at [139, 246] on div "STMicroelectronics N.V." at bounding box center [158, 247] width 184 height 12
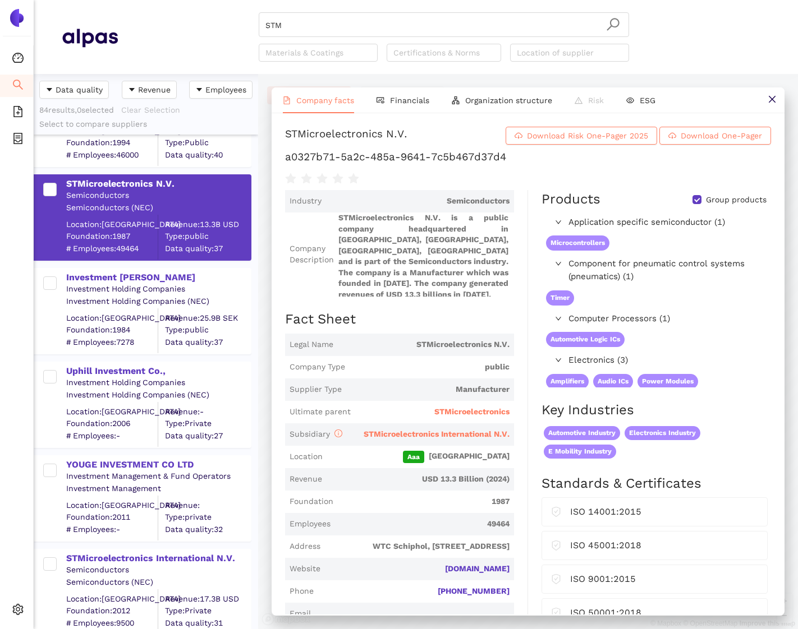
scroll to position [64, 0]
click at [144, 557] on div "STMicroelectronics International N.V." at bounding box center [158, 557] width 184 height 12
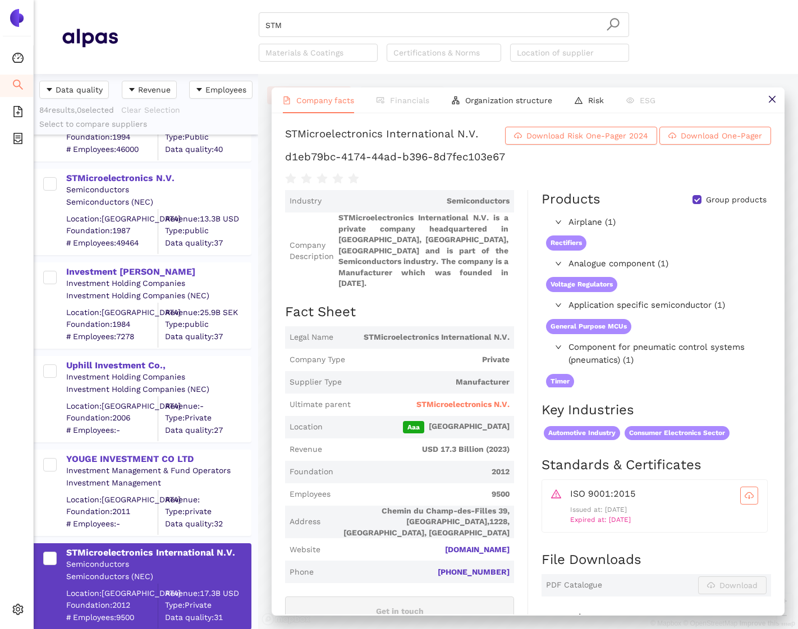
scroll to position [0, 0]
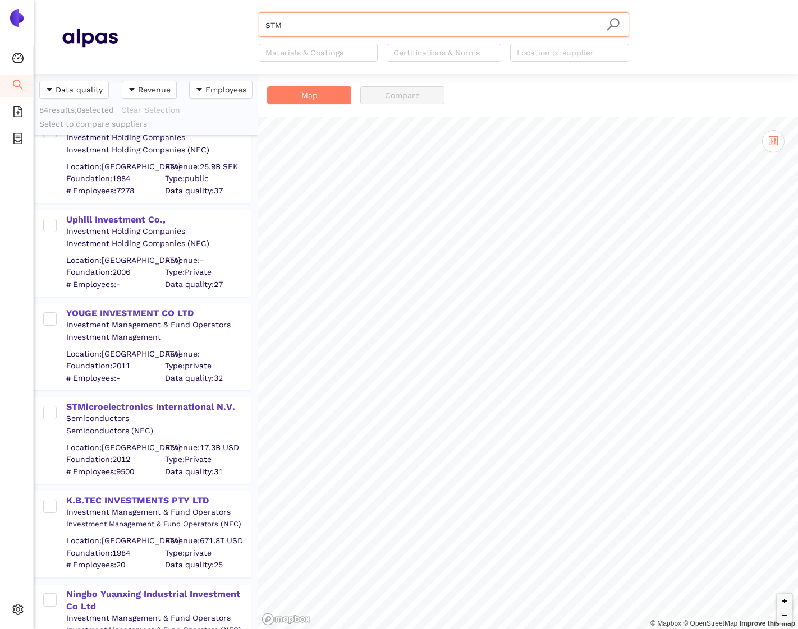
scroll to position [219, 0]
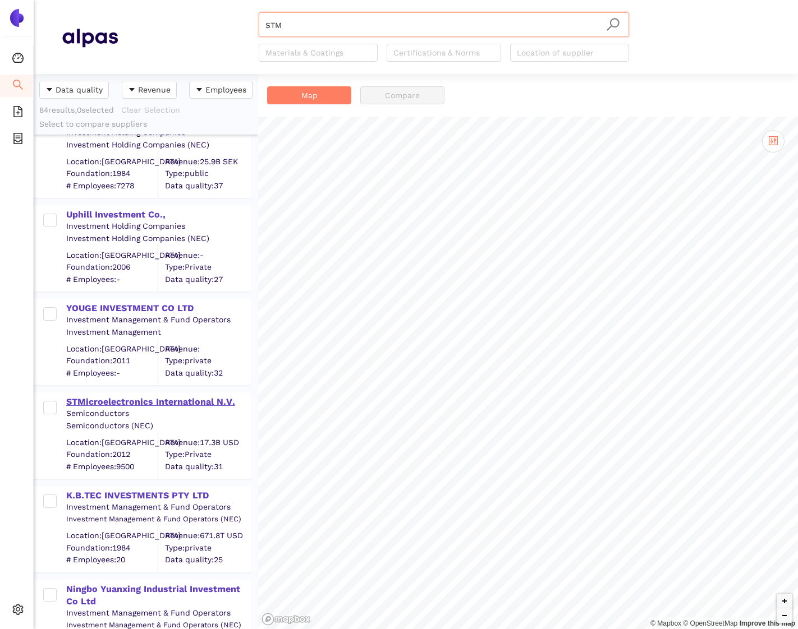
click at [172, 404] on div "STMicroelectronics International N.V." at bounding box center [158, 402] width 184 height 12
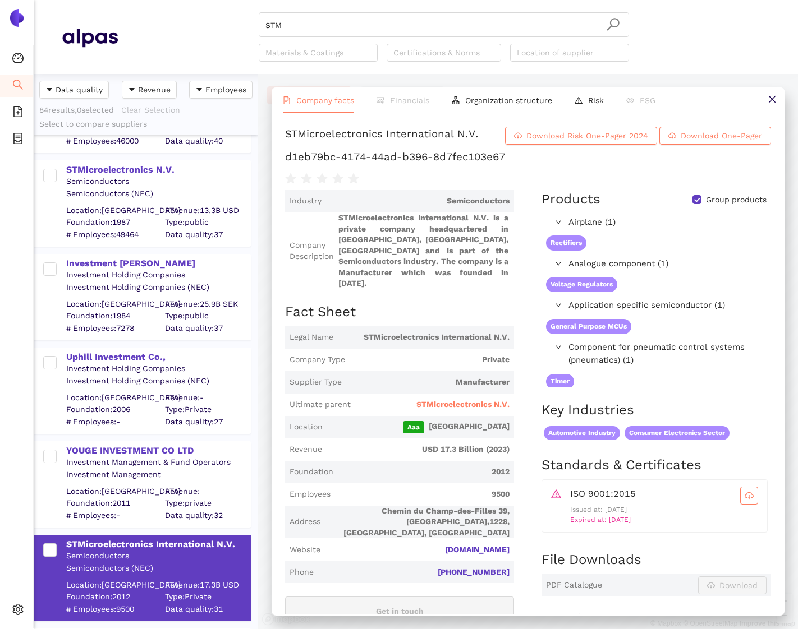
scroll to position [0, 0]
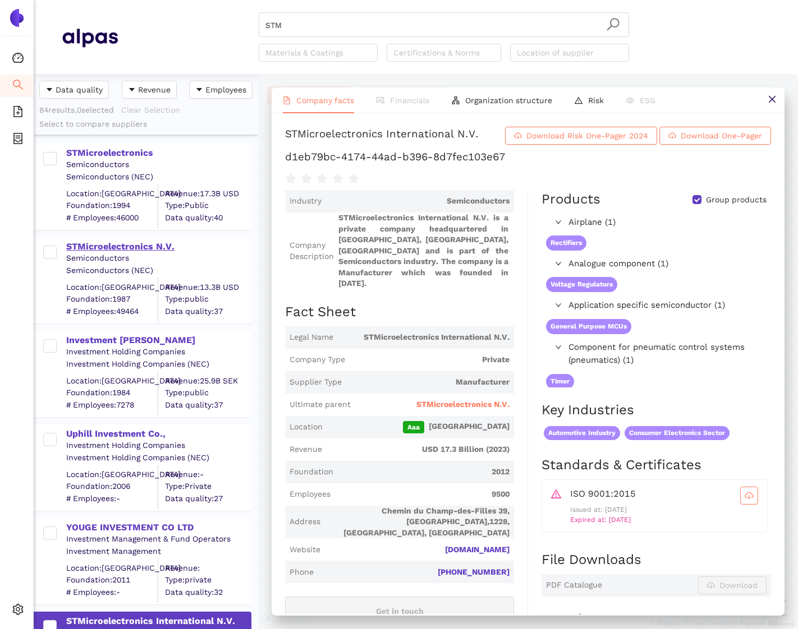
click at [151, 247] on div "STMicroelectronics N.V." at bounding box center [158, 247] width 184 height 12
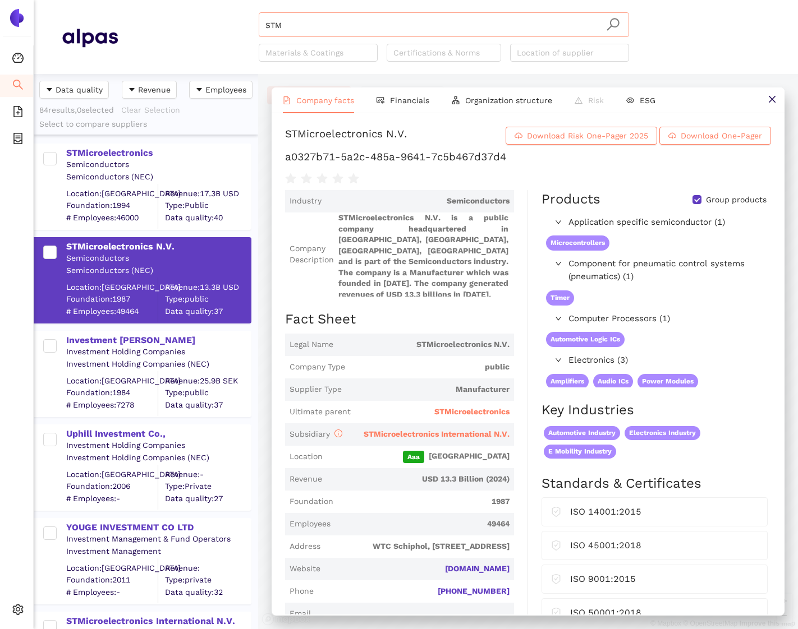
click at [269, 21] on input "STM" at bounding box center [443, 25] width 357 height 25
paste input "MGE"
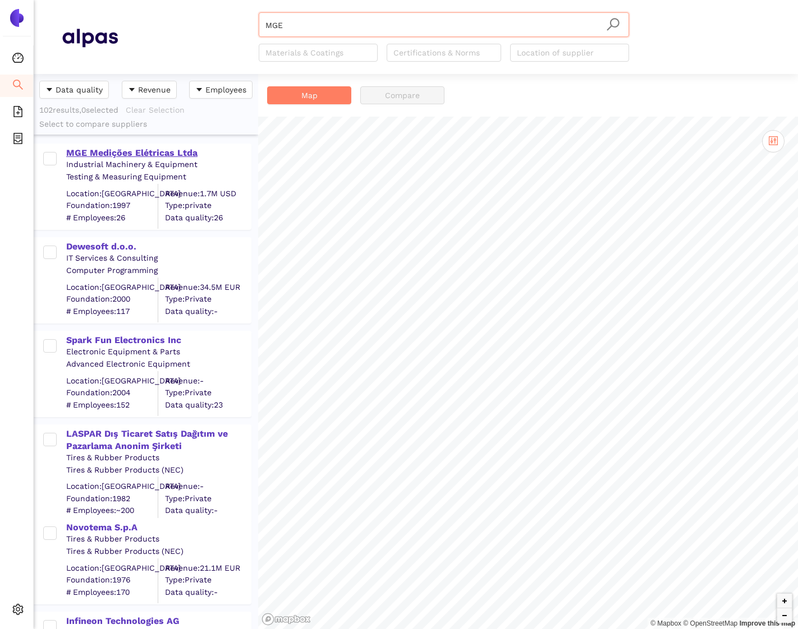
type input "MGE"
click at [114, 154] on div "MGE Medições Elétricas Ltda" at bounding box center [158, 153] width 184 height 12
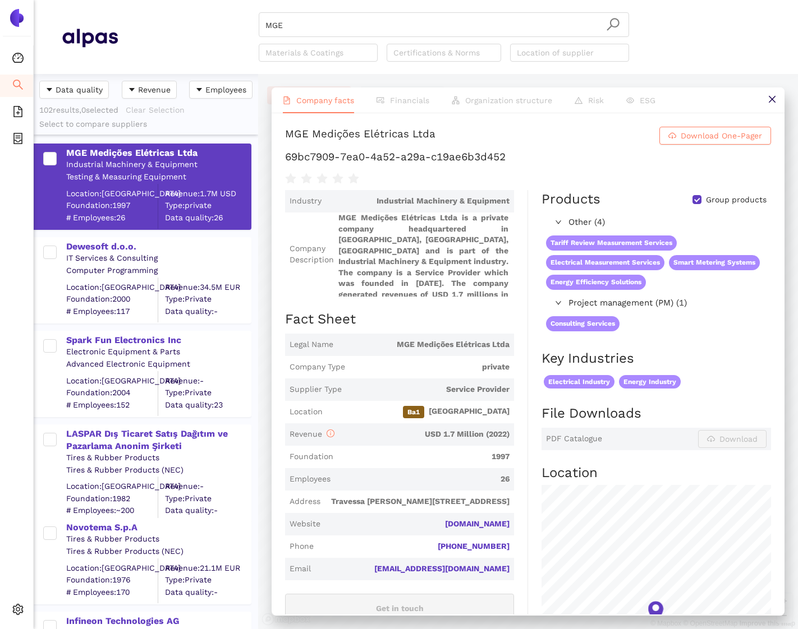
click at [515, 135] on h1 "MGE Medições Elétricas Ltda Download One-Pager" at bounding box center [528, 136] width 486 height 18
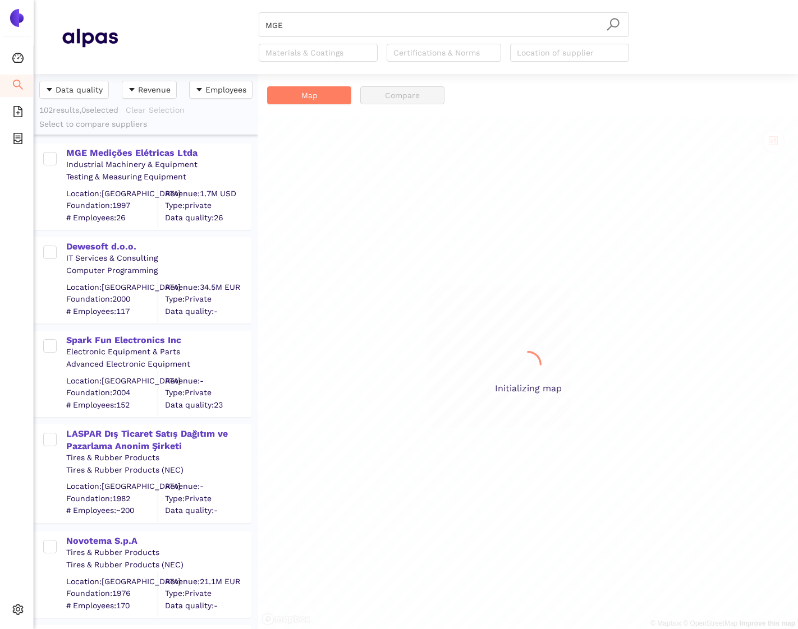
scroll to position [555, 224]
click at [128, 154] on div "MGE Medições Elétricas Ltda" at bounding box center [158, 153] width 184 height 12
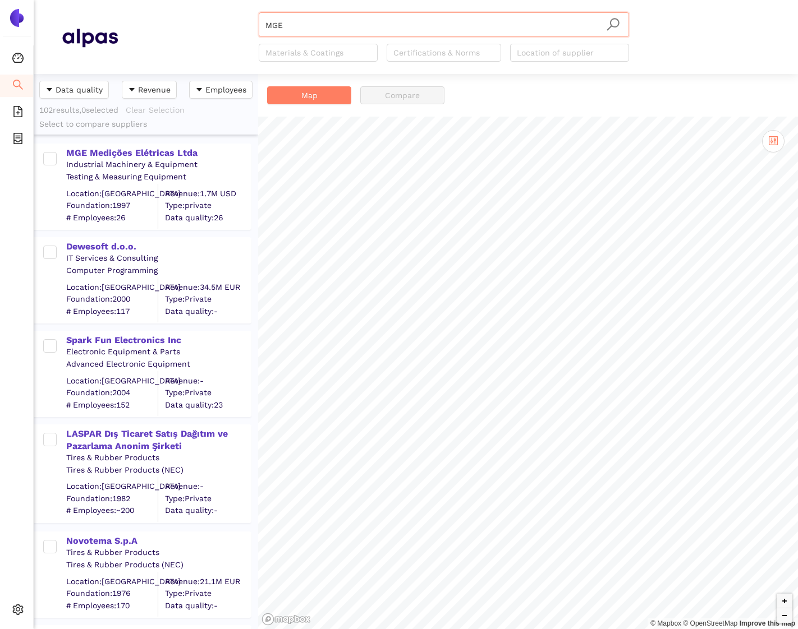
click at [128, 159] on div "Industrial Machinery & Equipment" at bounding box center [158, 164] width 184 height 11
click at [128, 153] on div "MGE Medições Elétricas Ltda" at bounding box center [158, 153] width 184 height 12
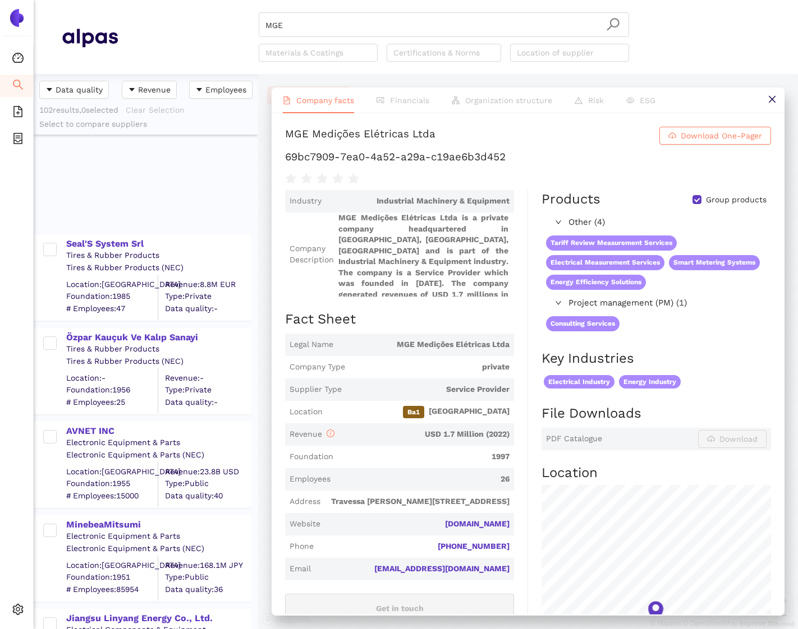
scroll to position [0, 0]
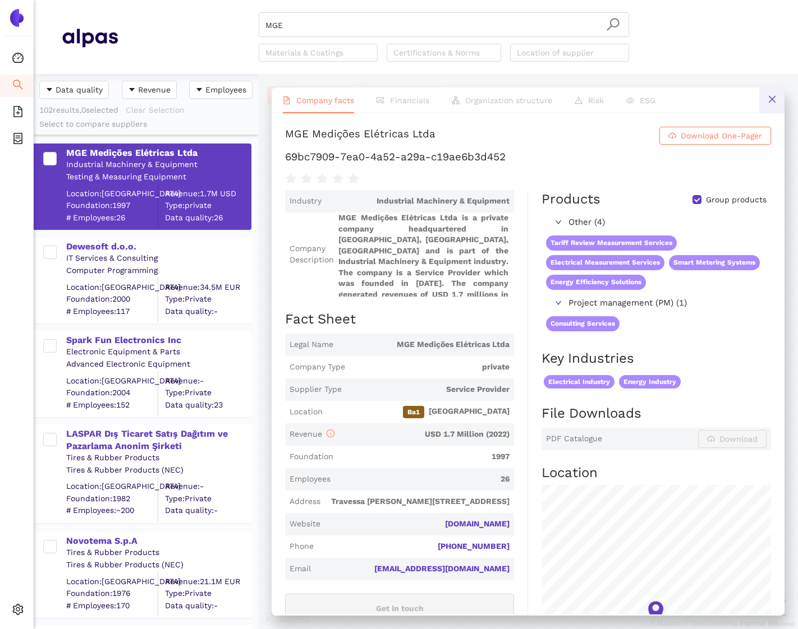
click at [772, 104] on button at bounding box center [771, 99] width 25 height 25
